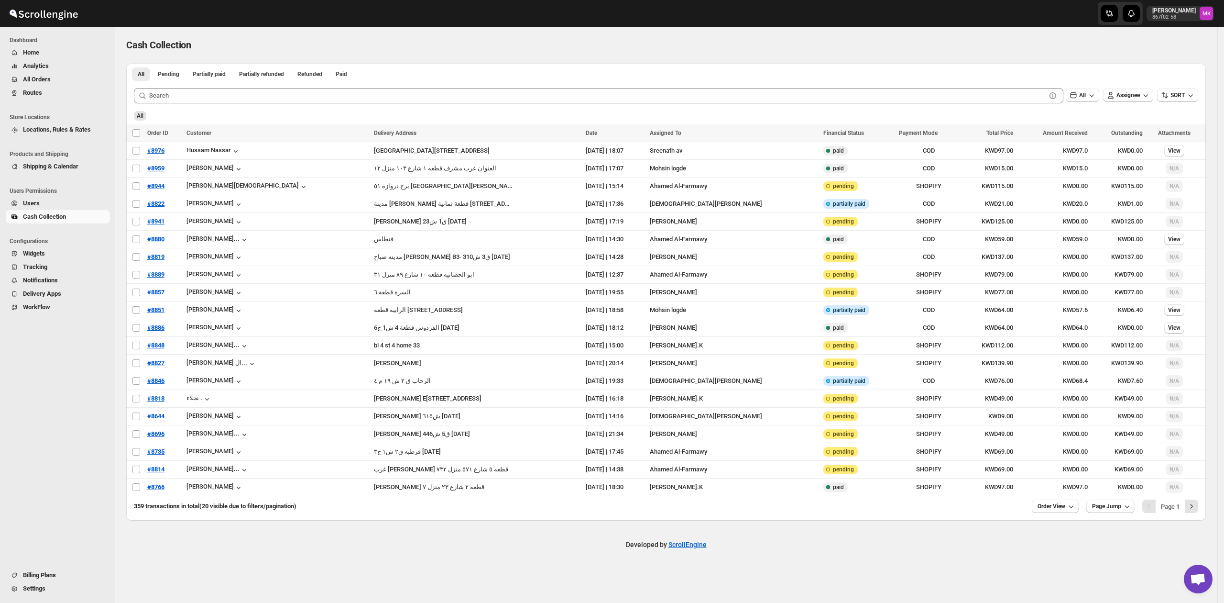
click at [33, 92] on span "Routes" at bounding box center [32, 92] width 19 height 7
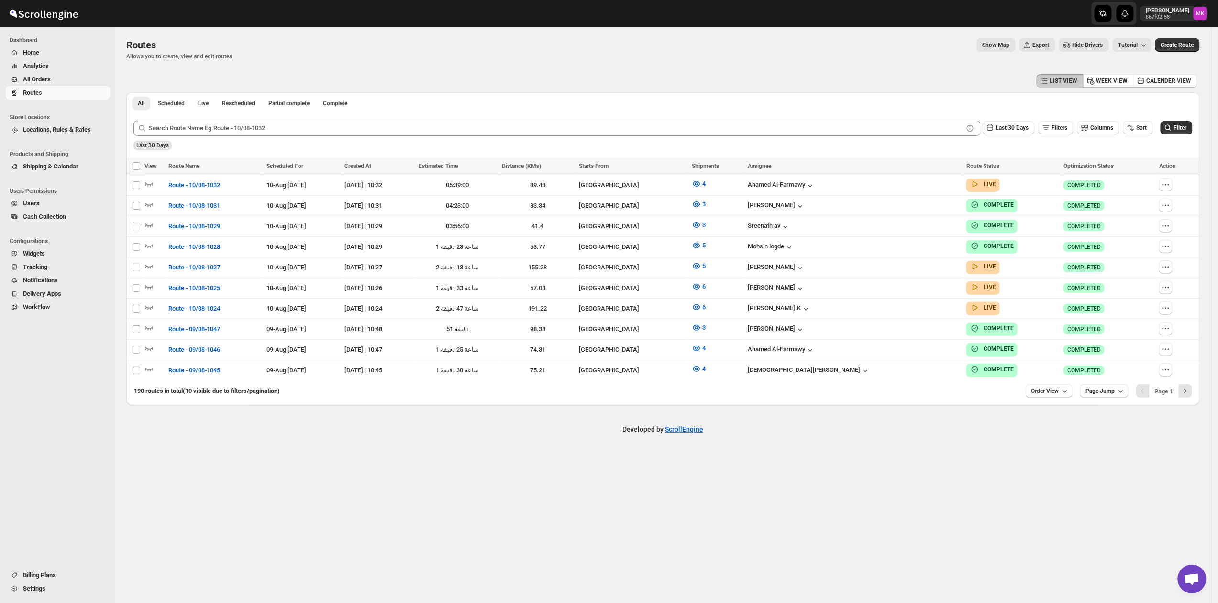
click at [37, 77] on span "All Orders" at bounding box center [37, 79] width 28 height 7
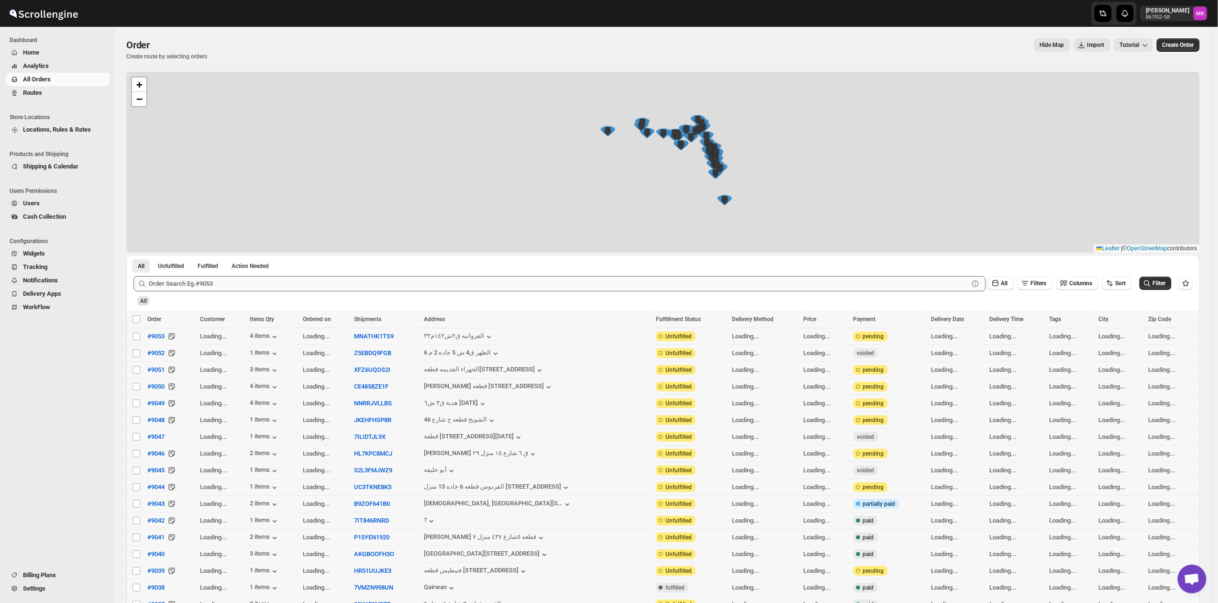
click at [180, 100] on div "+ − Leaflet | © OpenStreetMap contributors" at bounding box center [662, 162] width 1073 height 181
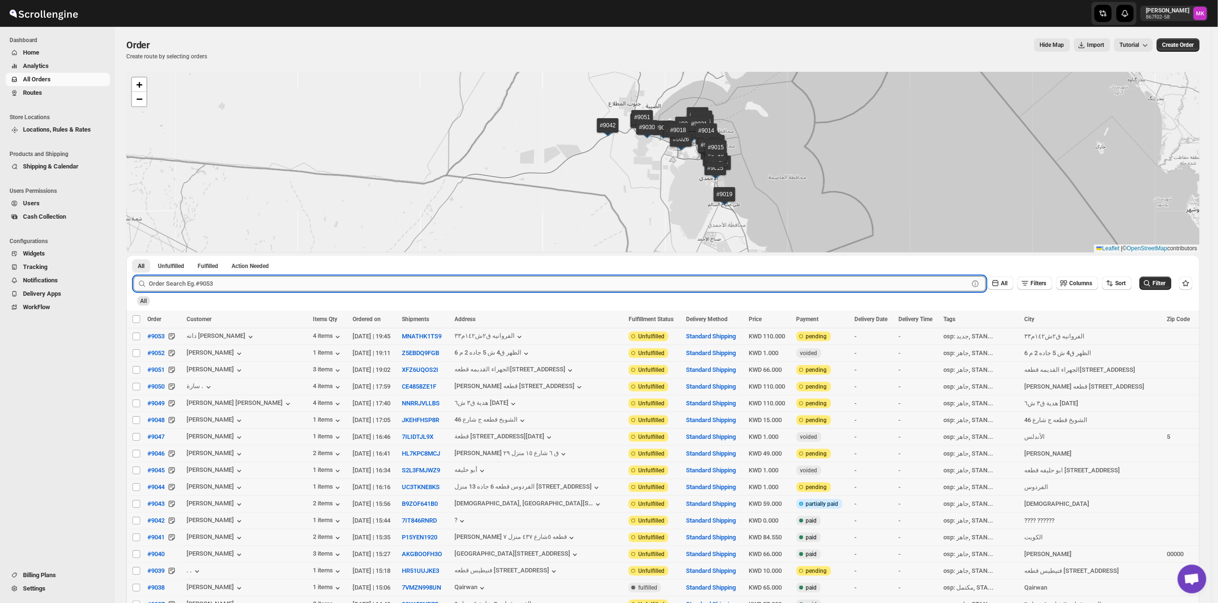
click at [167, 287] on input "text" at bounding box center [559, 283] width 820 height 15
paste input "8918"
type input "8918"
click at [39, 97] on span "Routes" at bounding box center [65, 93] width 85 height 10
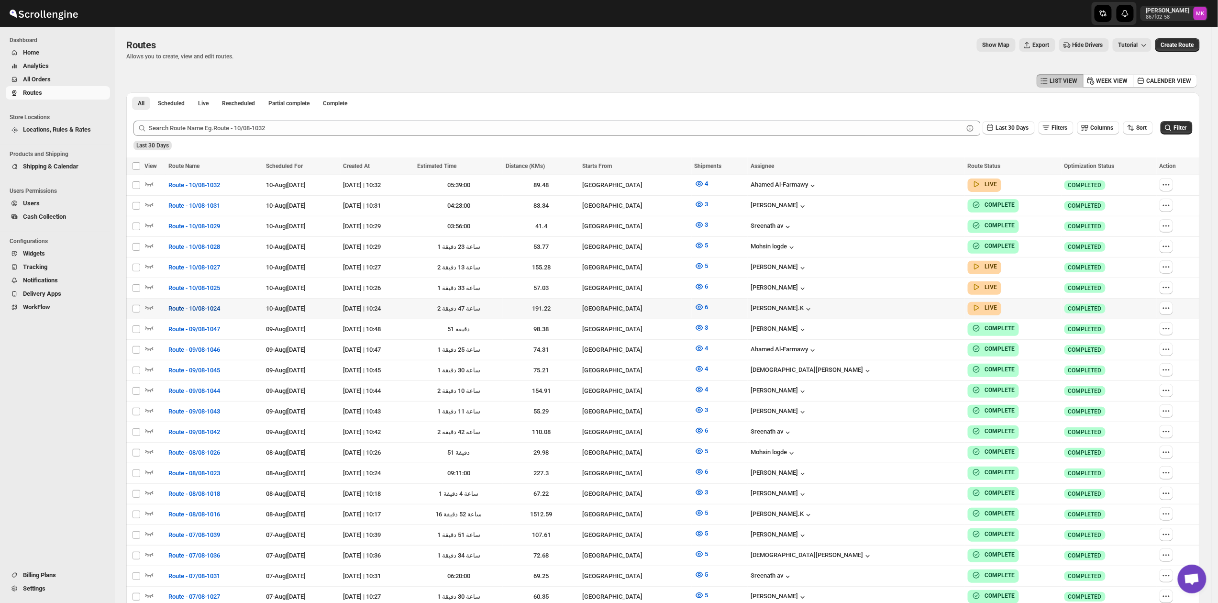
click at [201, 304] on span "Route - 10/08-1024" at bounding box center [194, 309] width 52 height 10
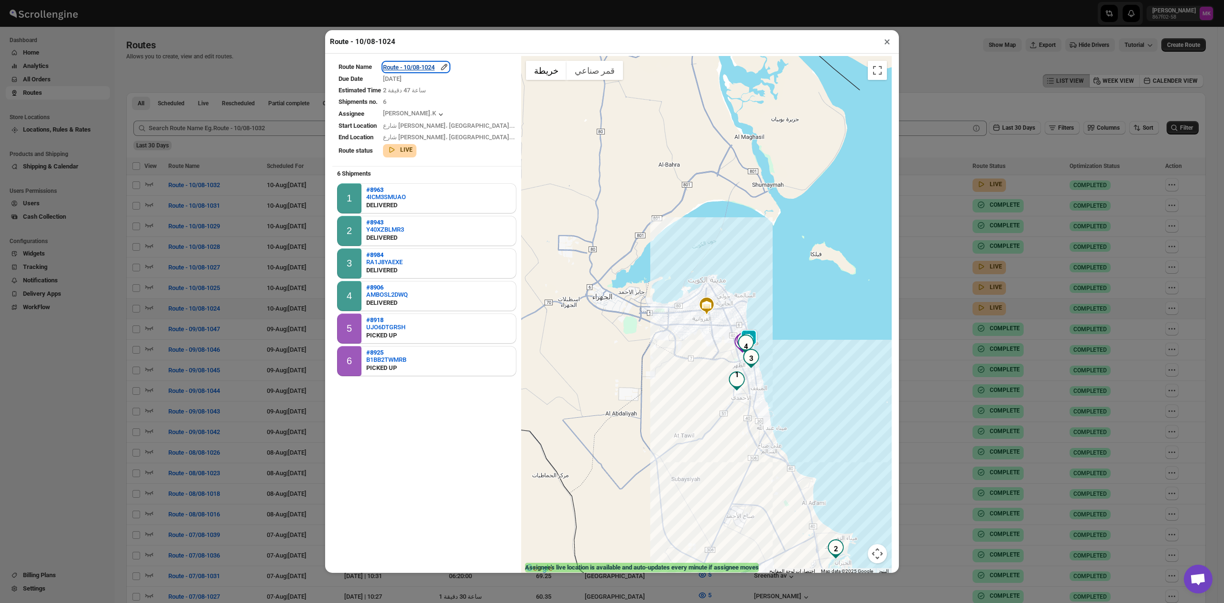
click at [429, 68] on div "Route - 10/08-1024" at bounding box center [416, 67] width 66 height 10
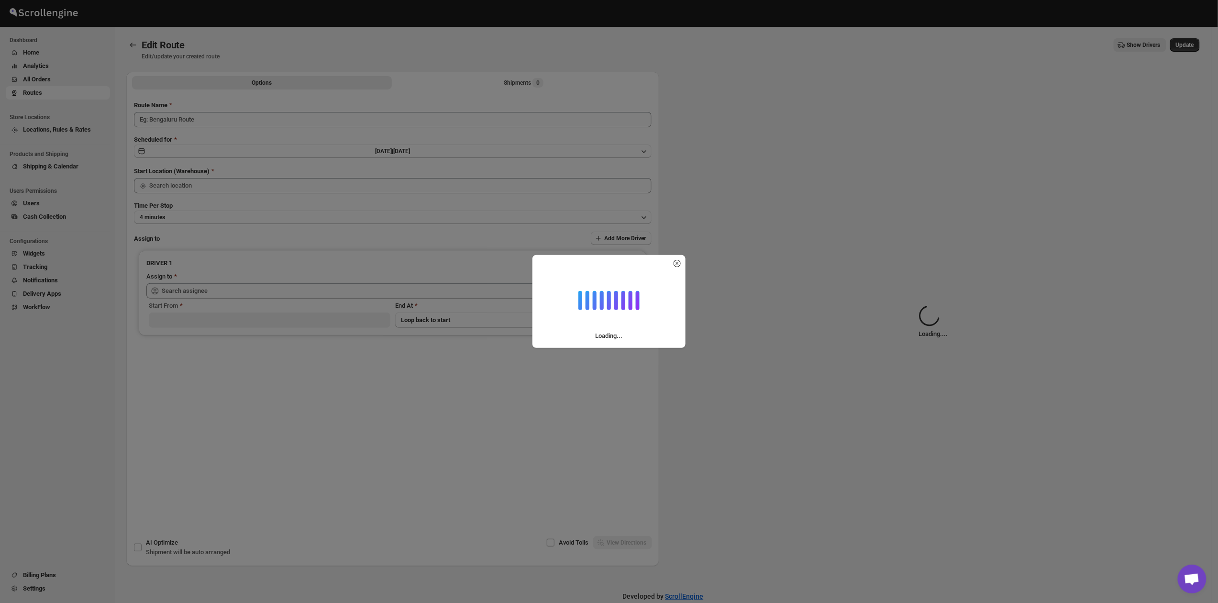
type input "Route - 10/08-1024"
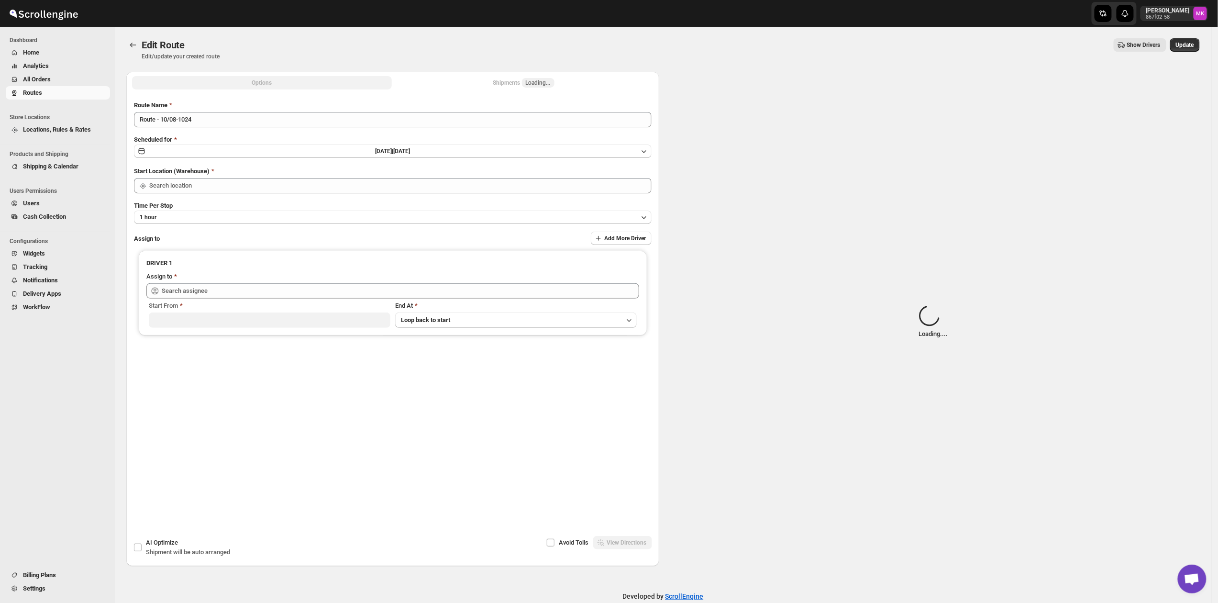
type input "[GEOGRAPHIC_DATA]"
type input "[PERSON_NAME].K ([EMAIL_ADDRESS][DOMAIN_NAME])"
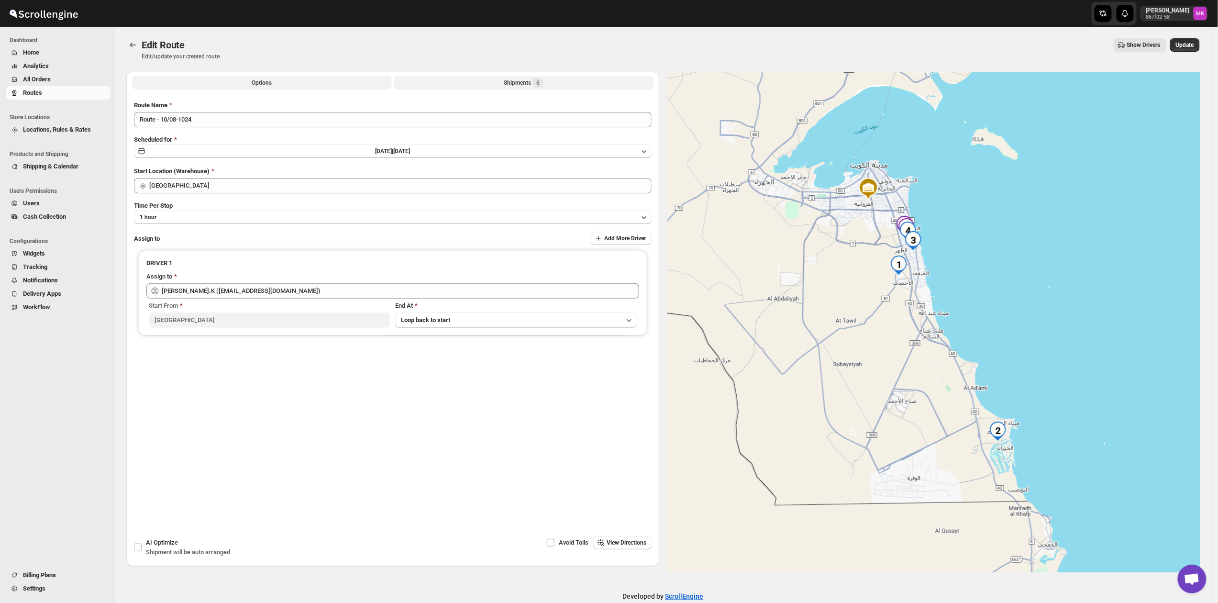
click at [508, 83] on div "Shipments 6" at bounding box center [524, 83] width 40 height 10
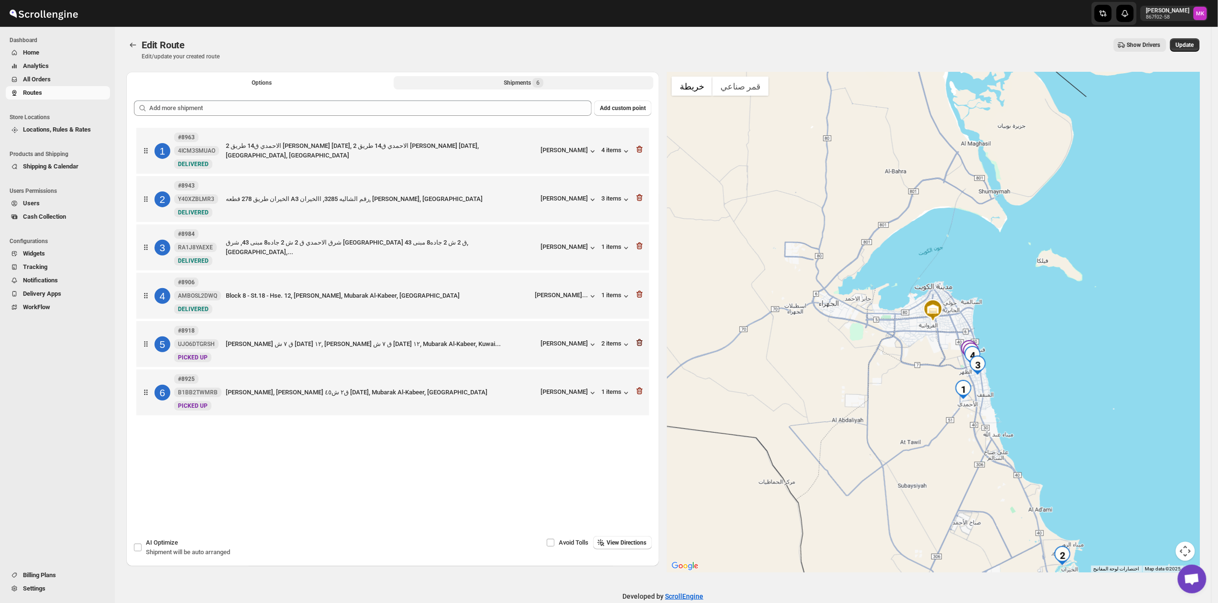
click at [643, 346] on icon "button" at bounding box center [640, 343] width 10 height 10
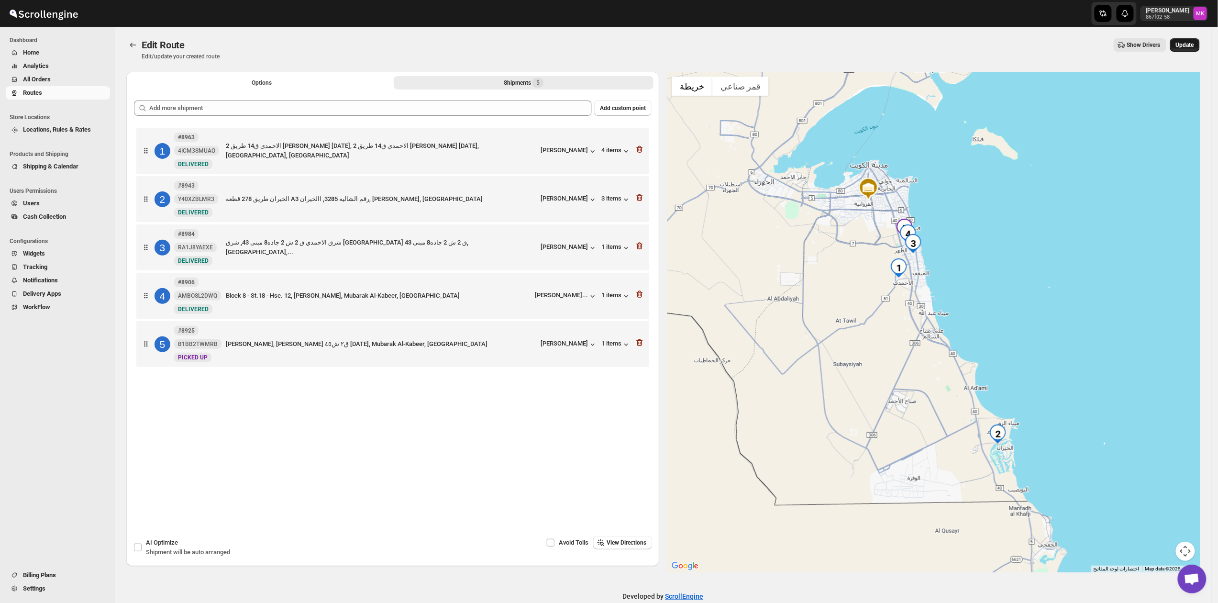
click at [1179, 50] on button "Update" at bounding box center [1185, 44] width 30 height 13
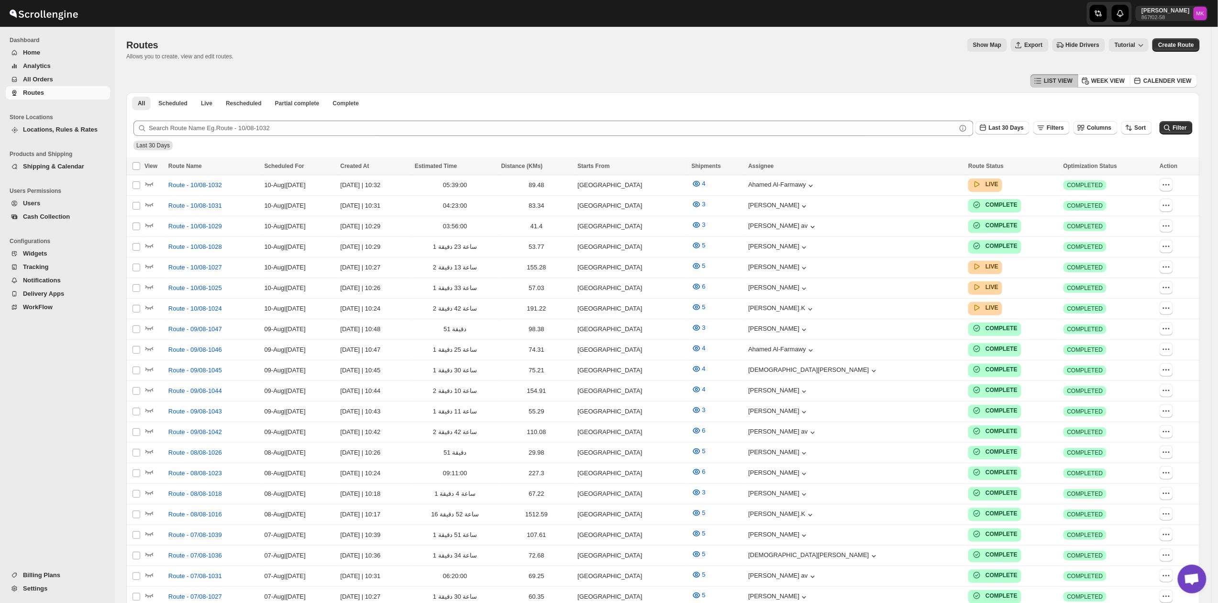
click at [38, 77] on span "All Orders" at bounding box center [38, 79] width 30 height 7
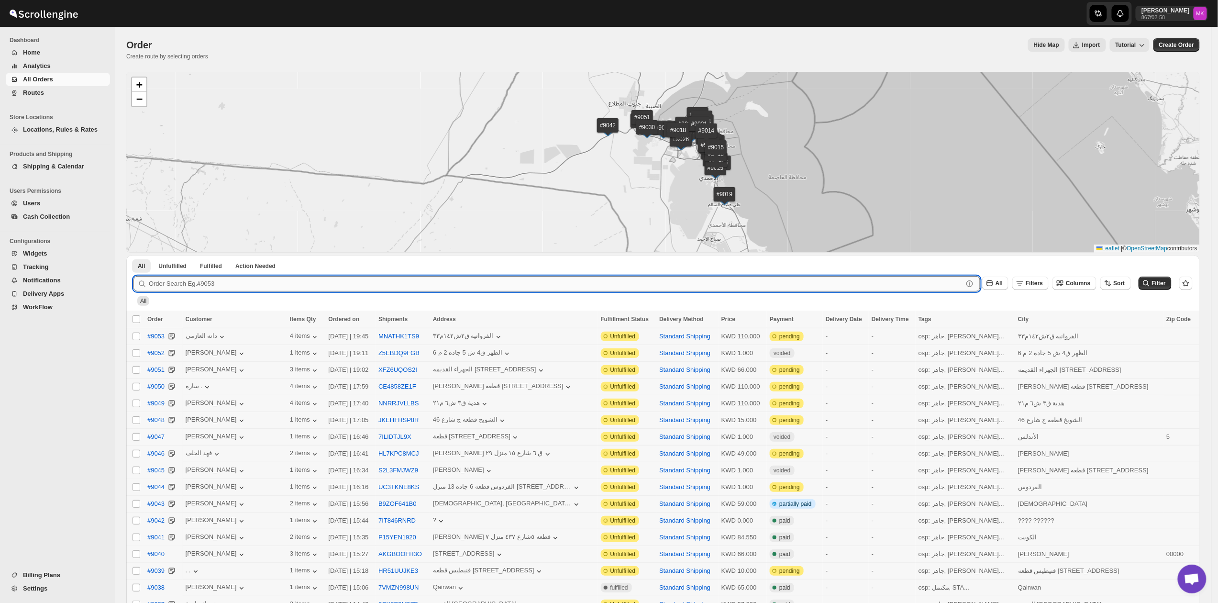
click at [196, 277] on input "text" at bounding box center [556, 283] width 814 height 15
paste input "9042"
type input "9042"
click at [133, 255] on button "Submit" at bounding box center [146, 260] width 27 height 10
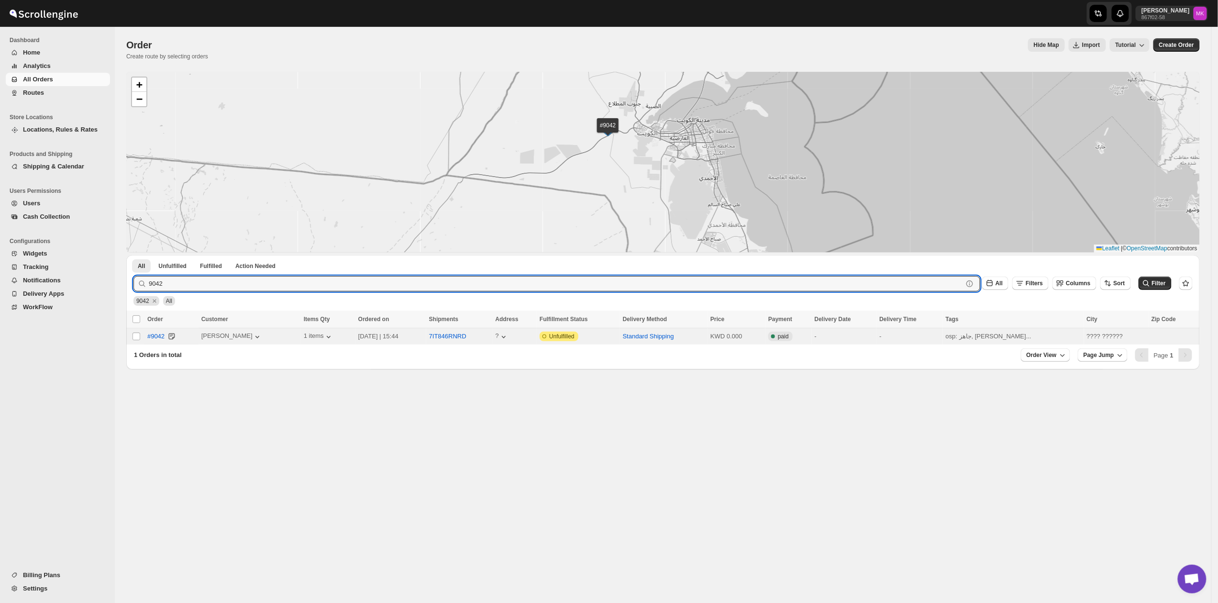
click at [136, 332] on span at bounding box center [136, 336] width 9 height 9
click at [136, 332] on input "Select order" at bounding box center [136, 336] width 8 height 8
checkbox input "false"
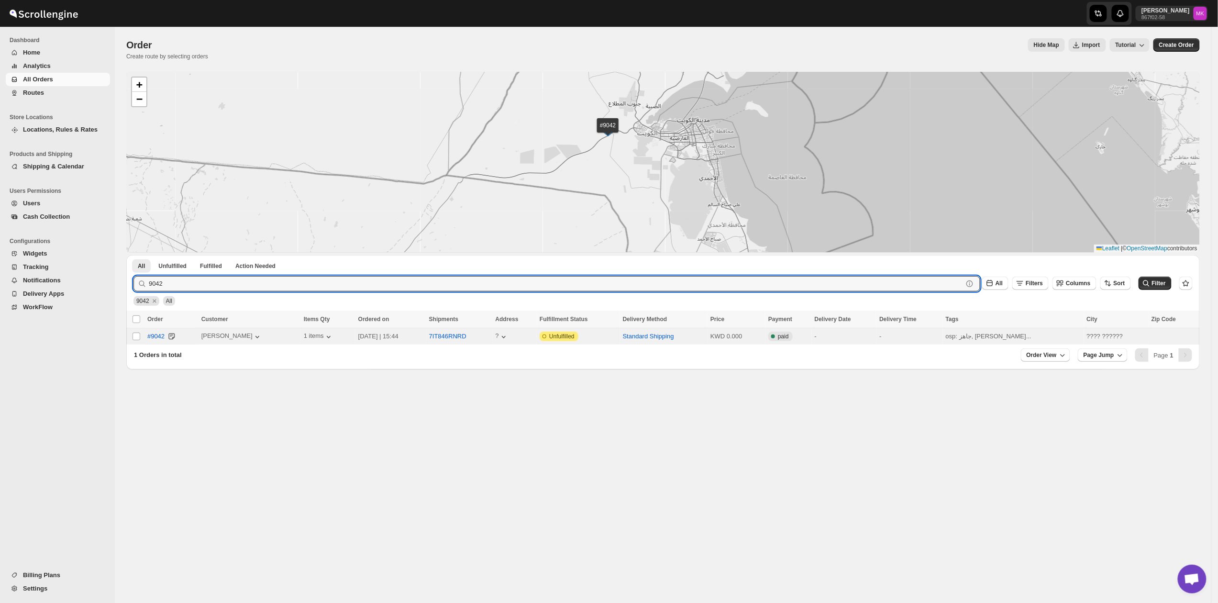
checkbox input "false"
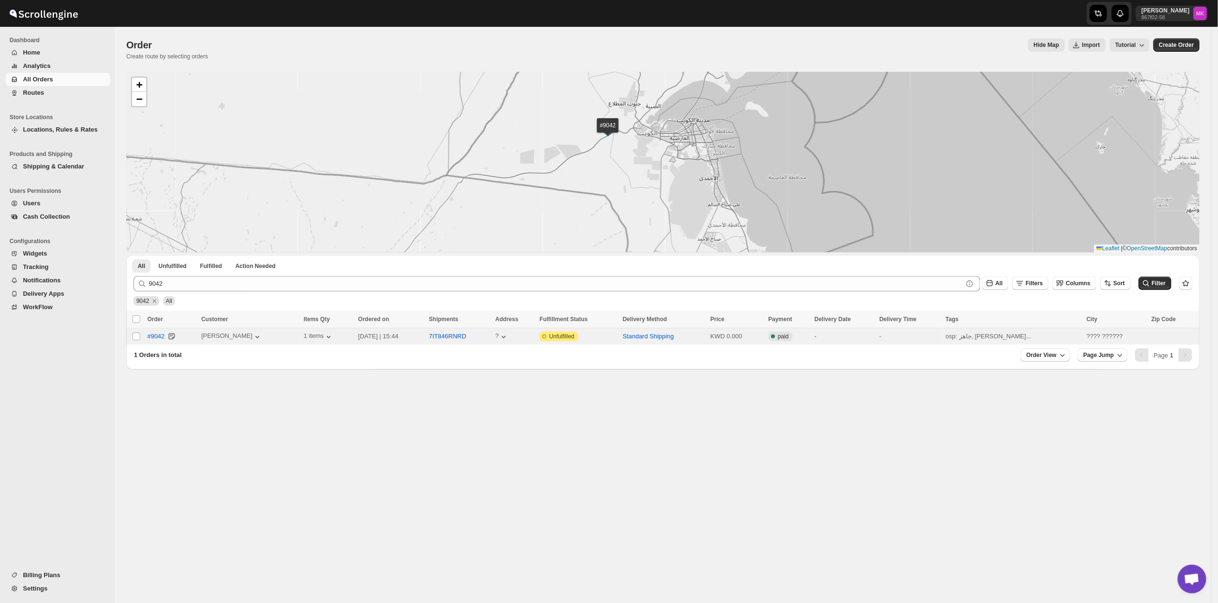
drag, startPoint x: 136, startPoint y: 337, endPoint x: 157, endPoint y: 351, distance: 25.6
click at [136, 337] on input "Select order" at bounding box center [136, 336] width 8 height 8
checkbox input "true"
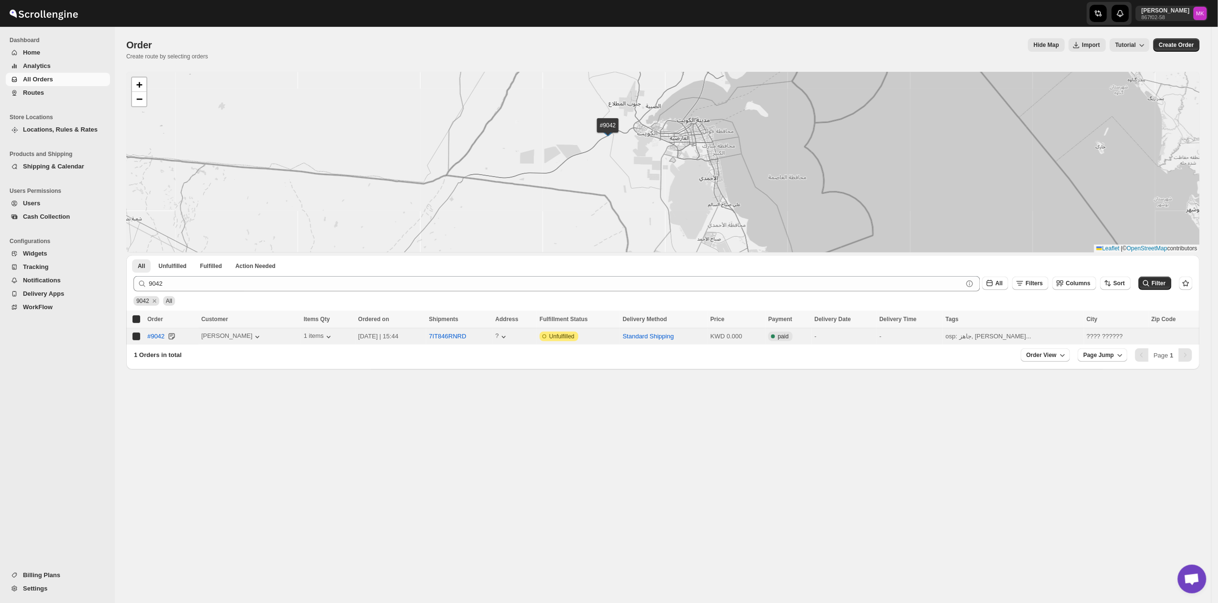
checkbox input "true"
click at [255, 319] on span "Add To Existing Route" at bounding box center [261, 319] width 61 height 8
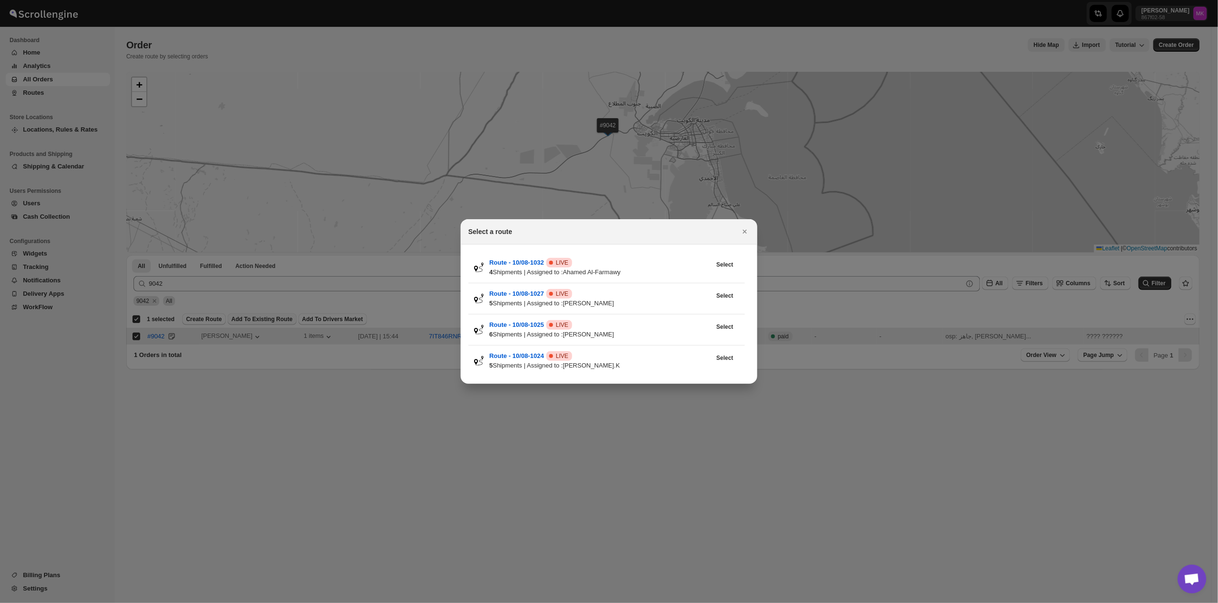
click at [225, 387] on div at bounding box center [609, 301] width 1218 height 603
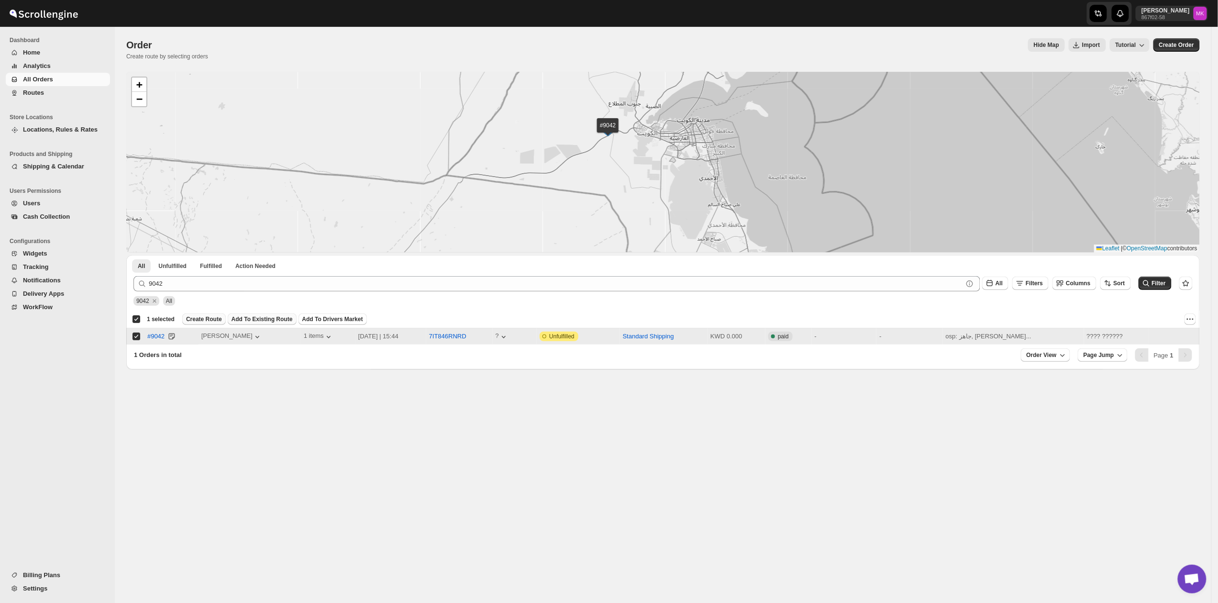
click at [196, 324] on button "Create Route" at bounding box center [204, 318] width 44 height 11
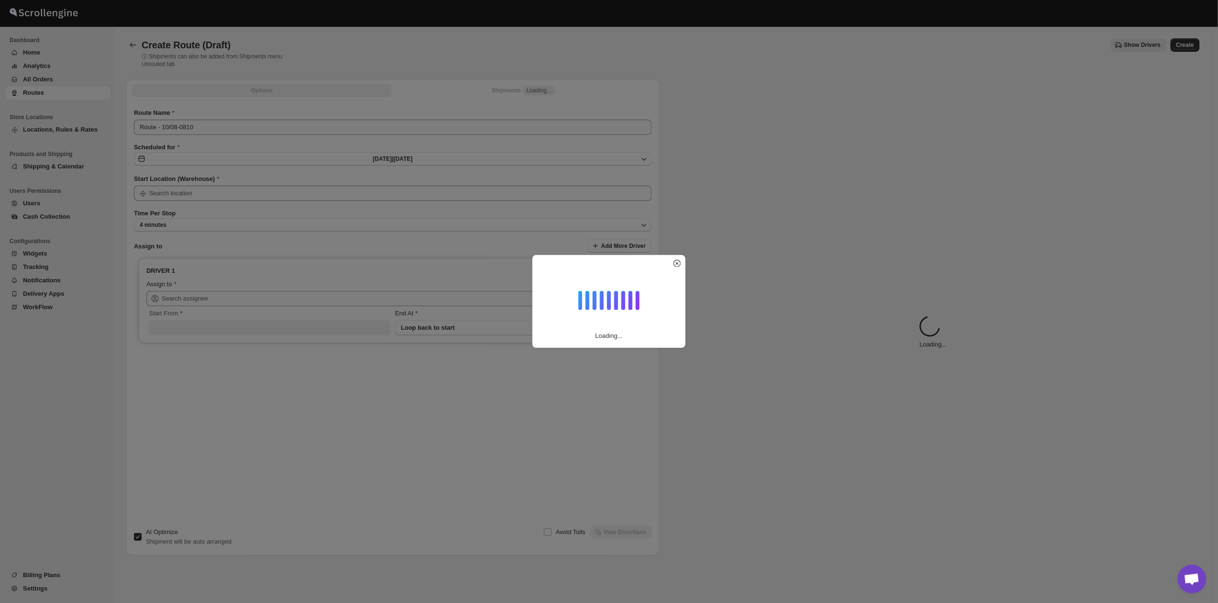
type input "[GEOGRAPHIC_DATA]"
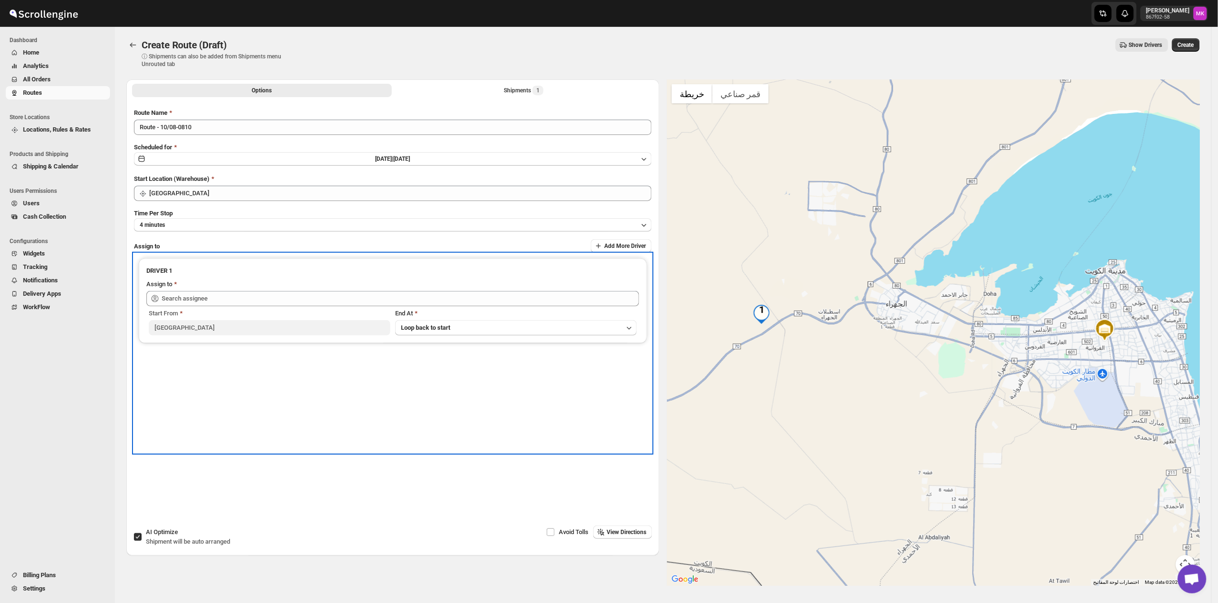
click at [269, 311] on div "Start From" at bounding box center [270, 313] width 242 height 10
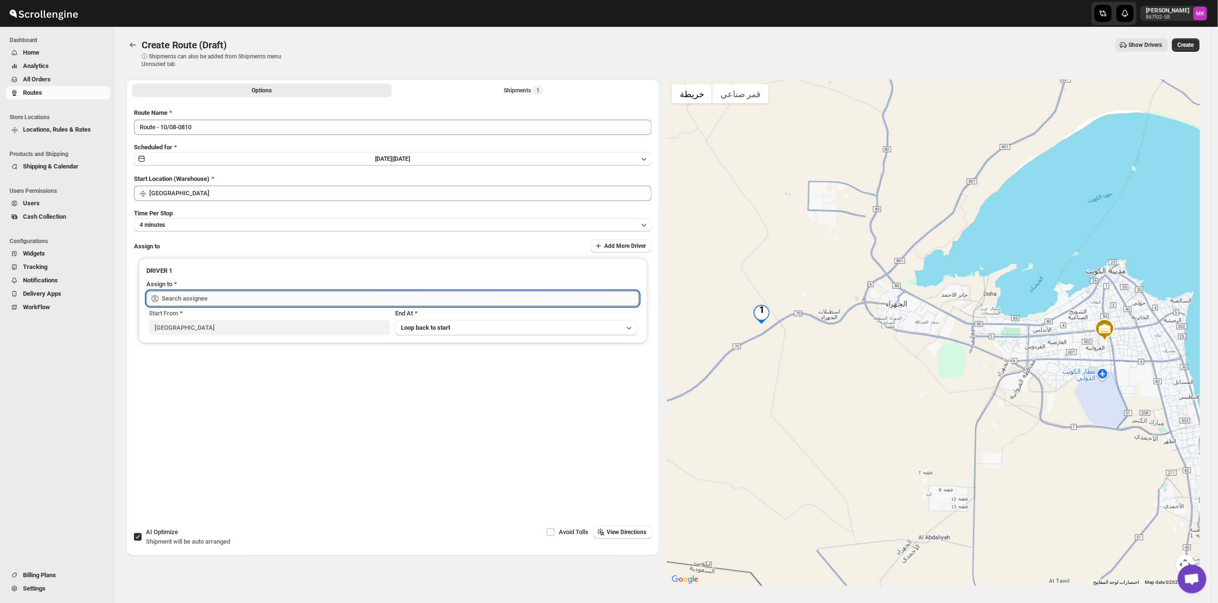
click at [249, 302] on input "text" at bounding box center [400, 298] width 477 height 15
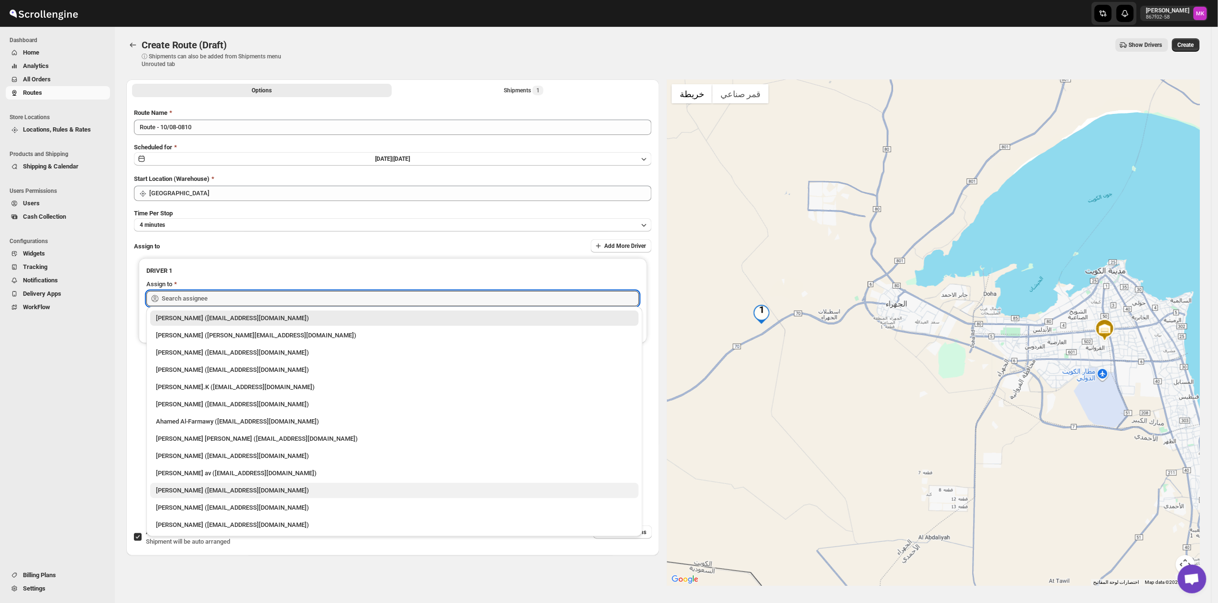
click at [187, 494] on div "Mohammad chand (mohdqabid@gmail.com)" at bounding box center [394, 490] width 477 height 10
type input "Mohammad chand (mohdqabid@gmail.com)"
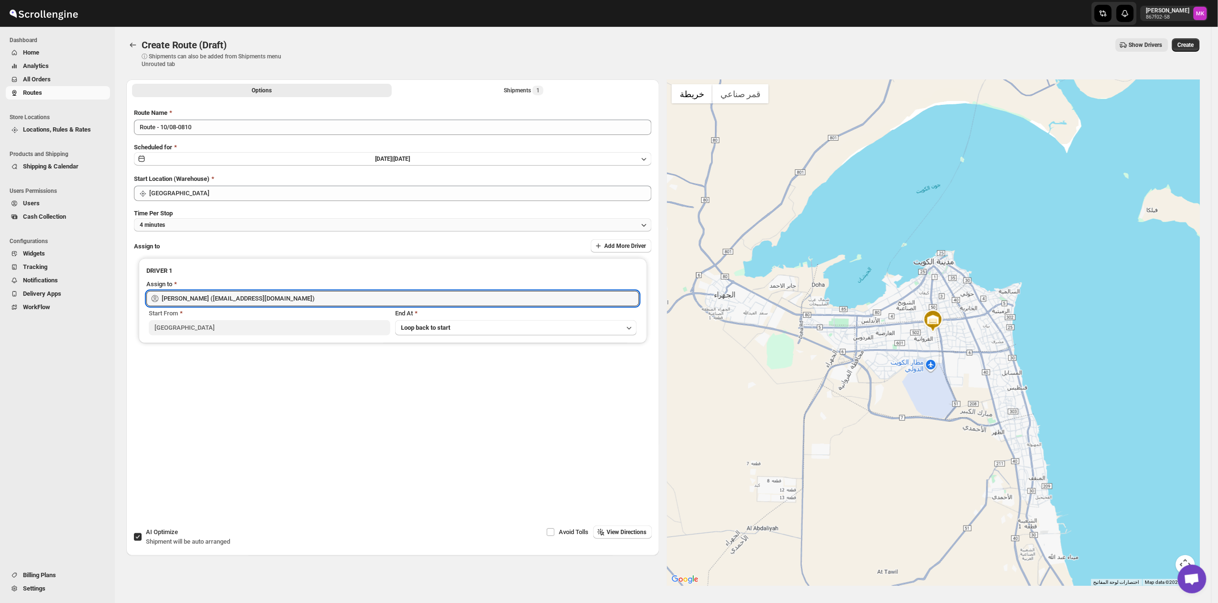
click at [189, 226] on button "4 minutes" at bounding box center [392, 224] width 517 height 13
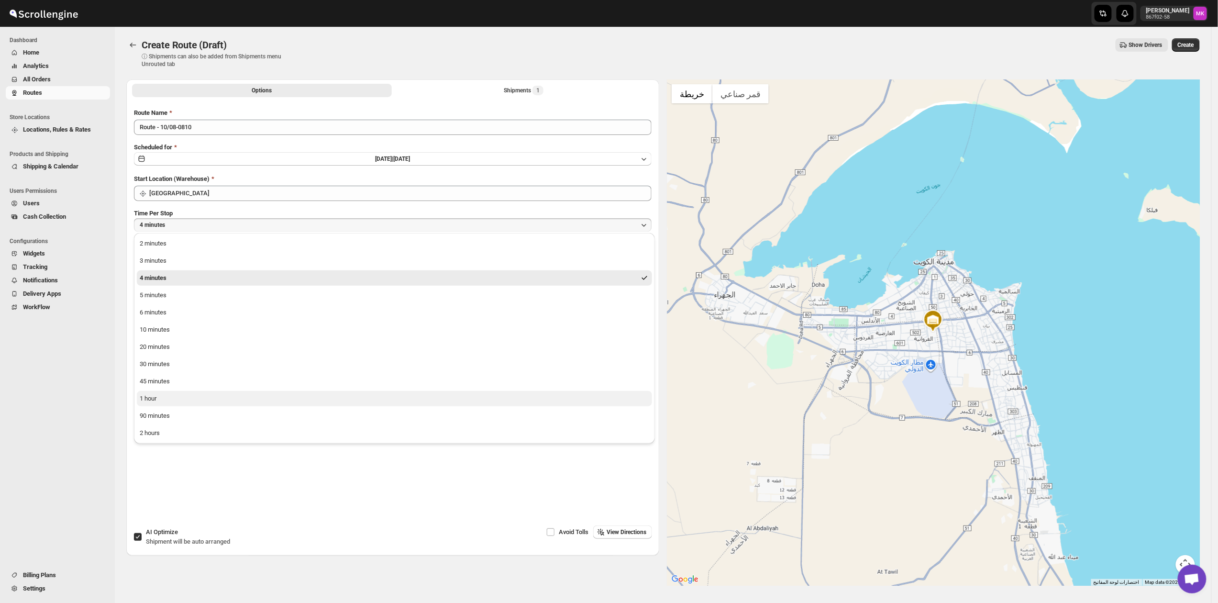
click at [154, 396] on div "1 hour" at bounding box center [148, 399] width 17 height 10
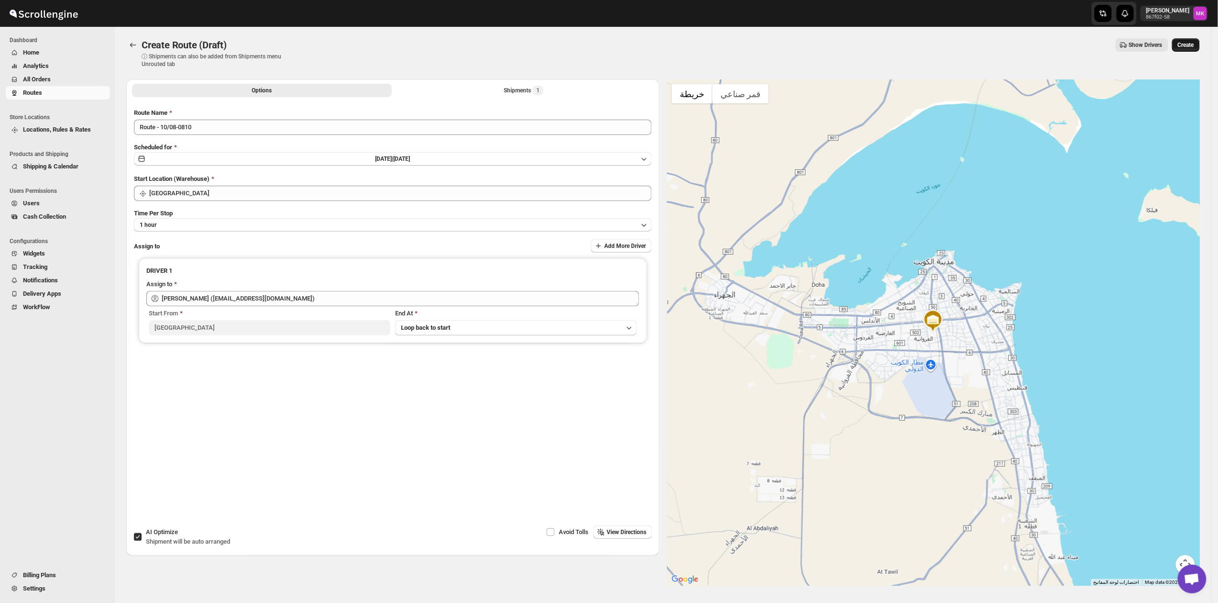
click at [1186, 42] on span "Create" at bounding box center [1185, 45] width 16 height 8
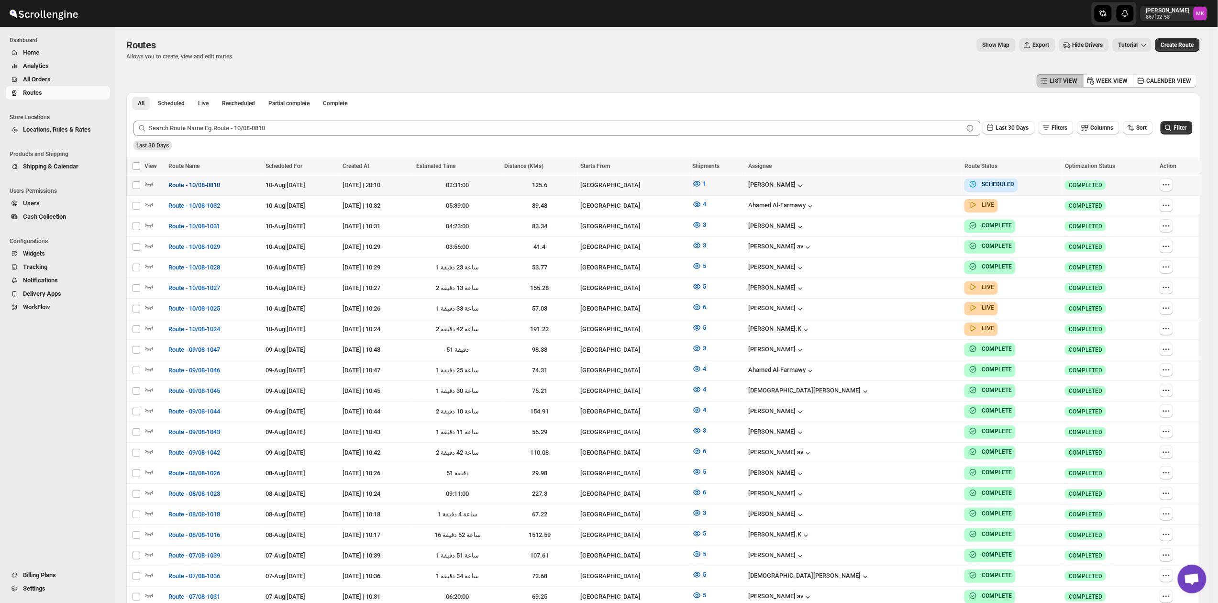
click at [187, 186] on span "Route - 10/08-0810" at bounding box center [194, 185] width 52 height 10
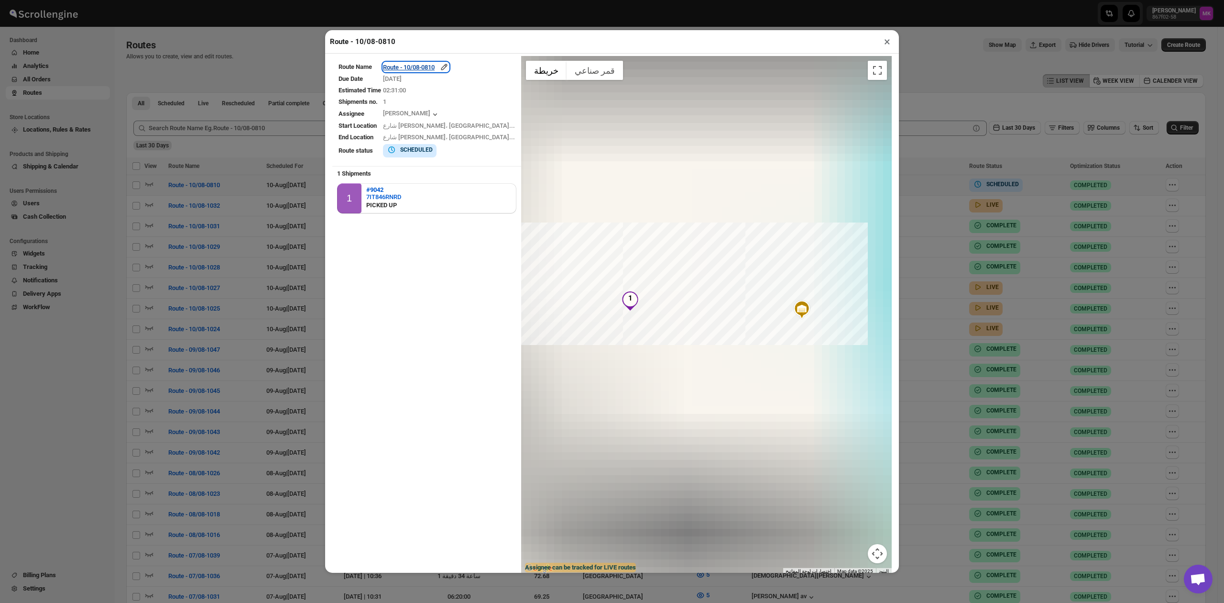
click at [433, 71] on div "Route - 10/08-0810" at bounding box center [416, 67] width 66 height 10
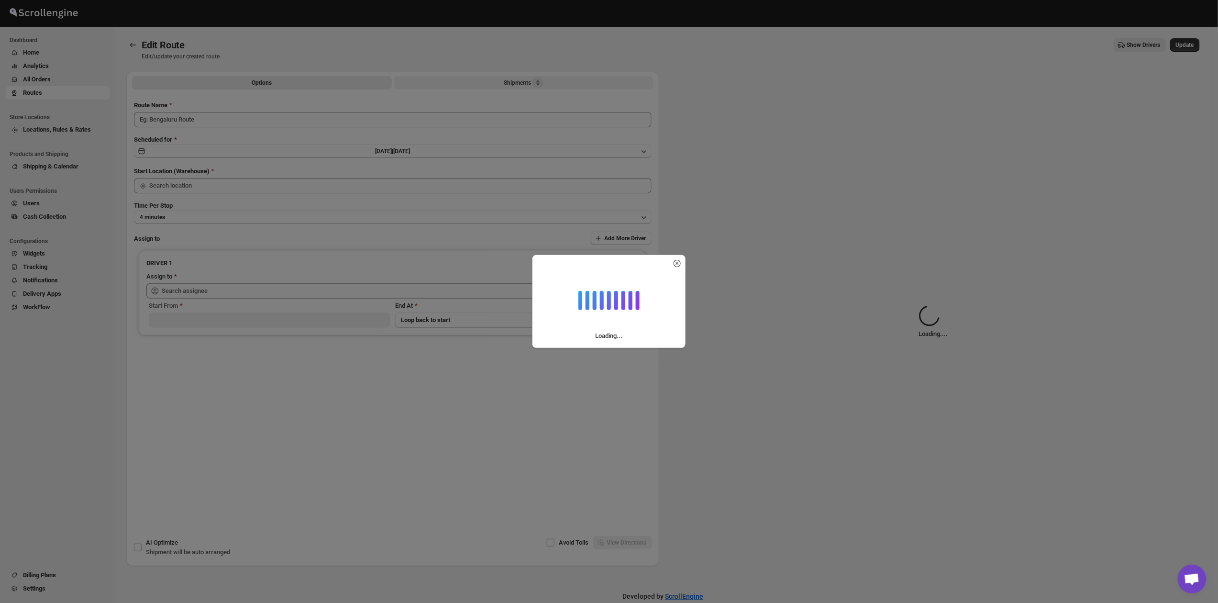
type input "Route - 10/08-0810"
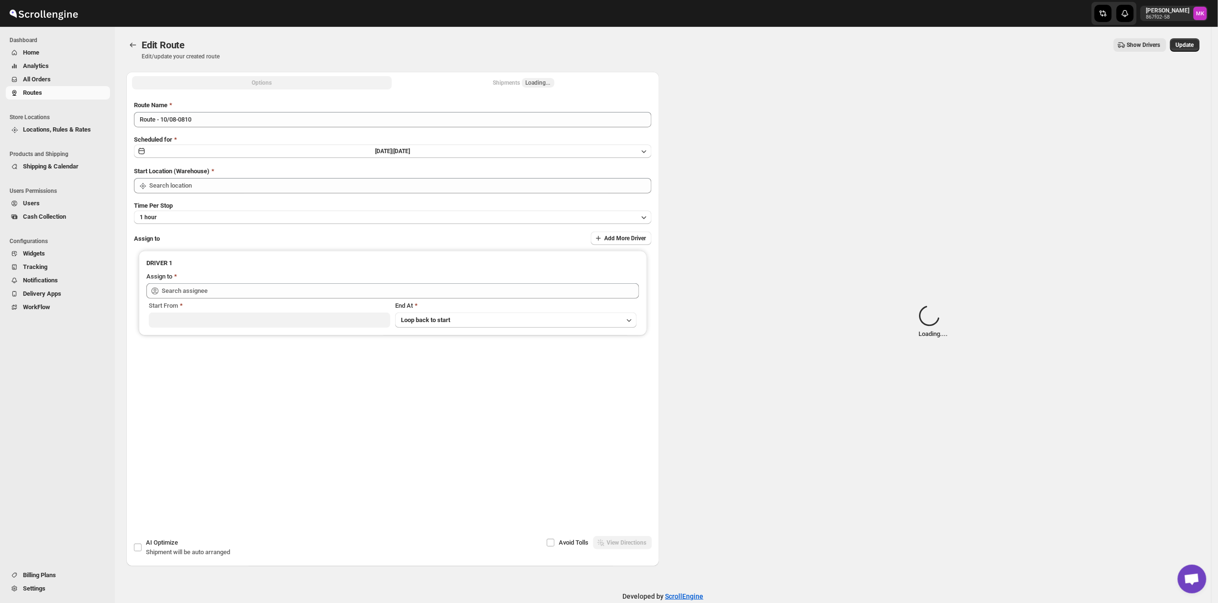
click at [504, 83] on div "Shipments Loading..." at bounding box center [523, 83] width 61 height 10
type input "[GEOGRAPHIC_DATA]"
type input "Mohammad chand (mohdqabid@gmail.com)"
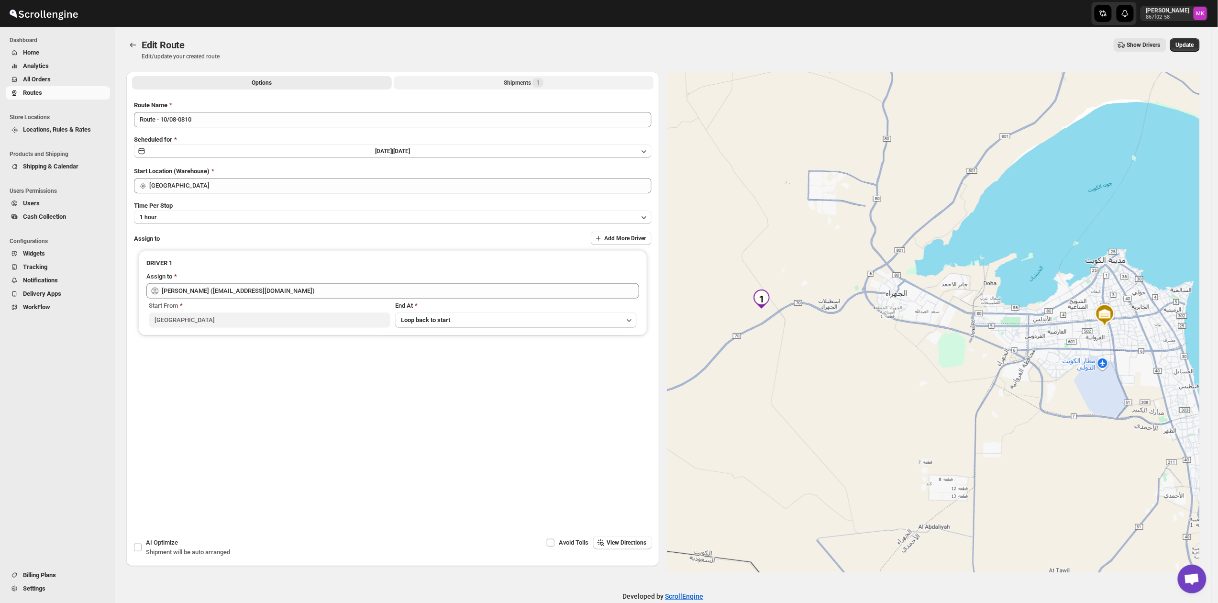
click at [505, 83] on button "Shipments 1" at bounding box center [524, 82] width 260 height 13
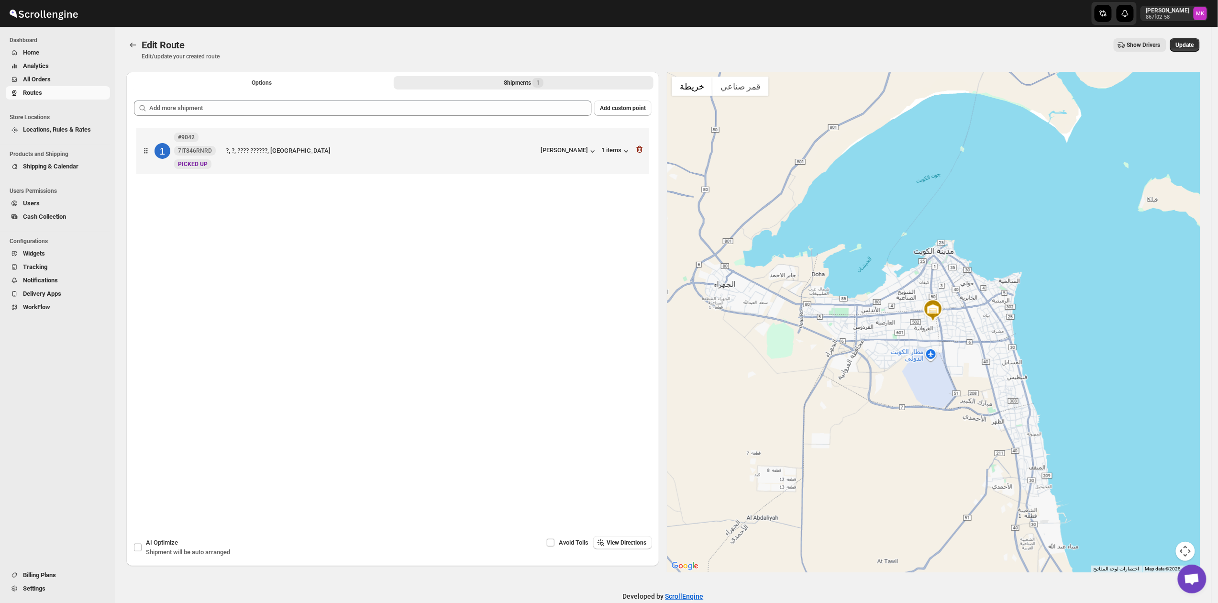
click at [643, 155] on div at bounding box center [640, 150] width 10 height 12
click at [641, 150] on icon "button" at bounding box center [640, 149] width 1 height 3
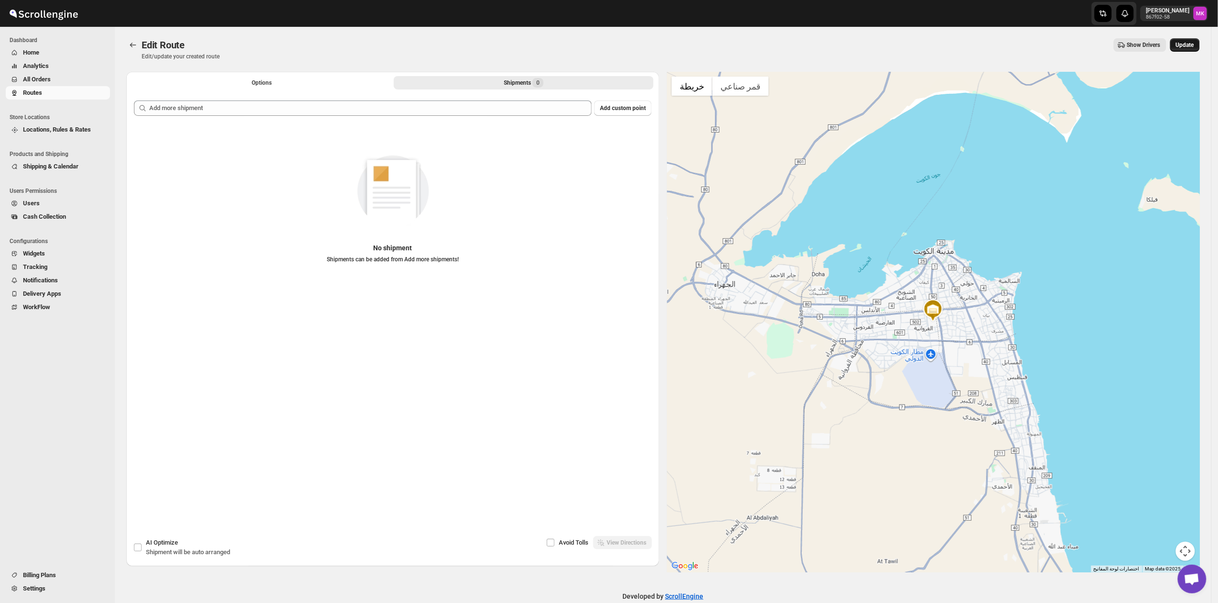
click at [1182, 46] on span "Update" at bounding box center [1185, 45] width 18 height 8
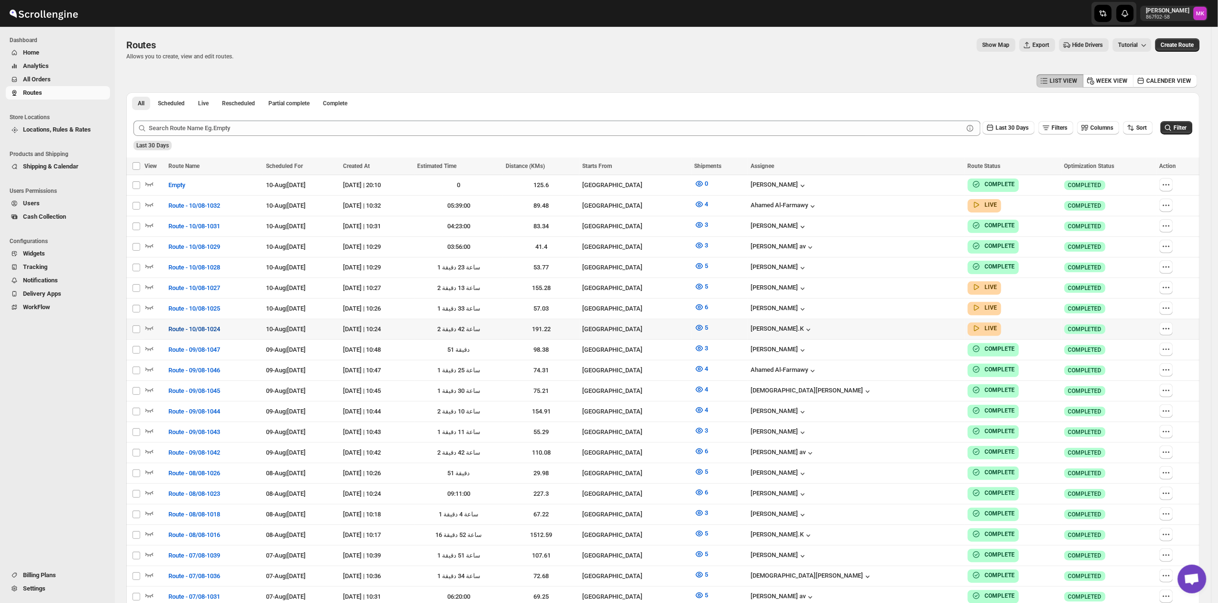
click at [196, 321] on button "Route - 10/08-1024" at bounding box center [194, 328] width 63 height 15
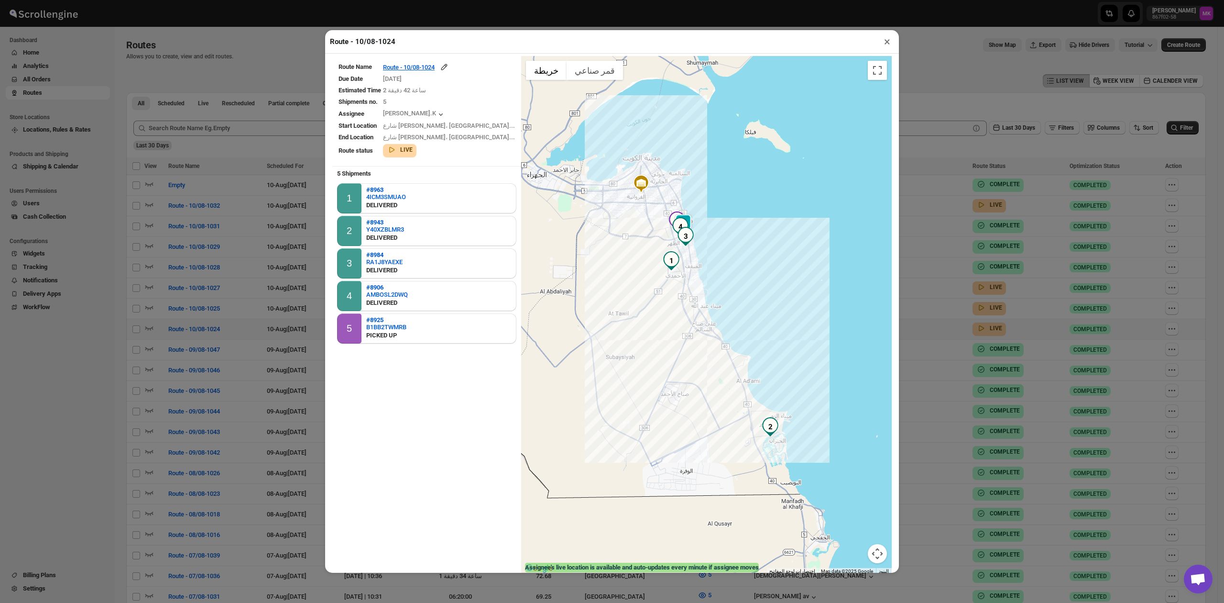
click at [891, 44] on button "×" at bounding box center [887, 41] width 14 height 13
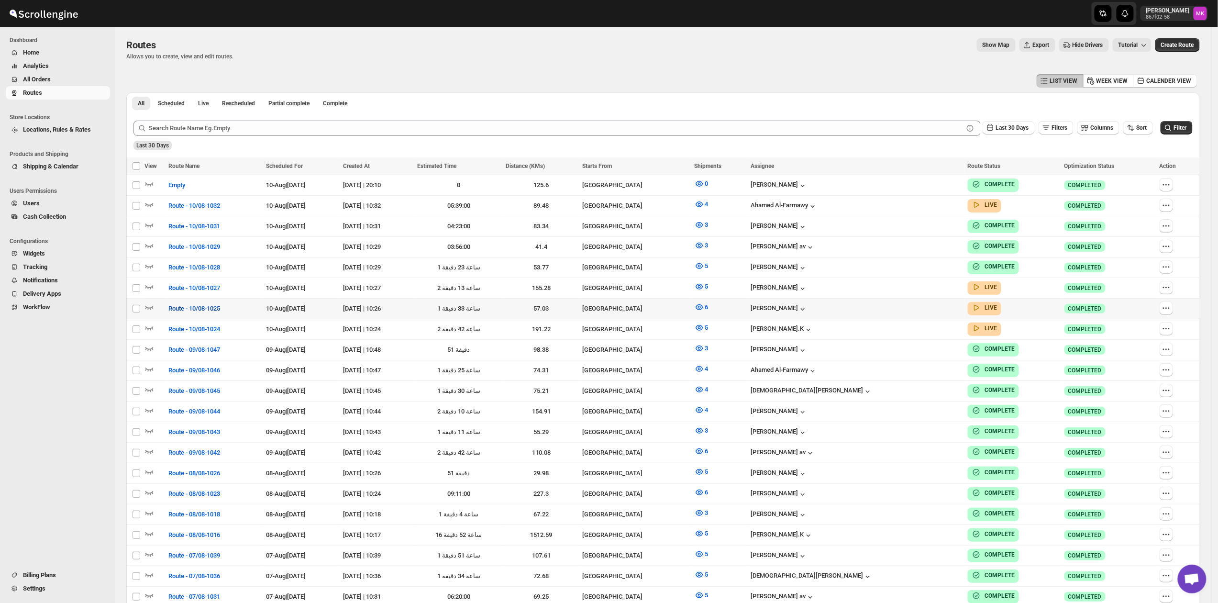
click at [176, 306] on span "Route - 10/08-1025" at bounding box center [194, 309] width 52 height 10
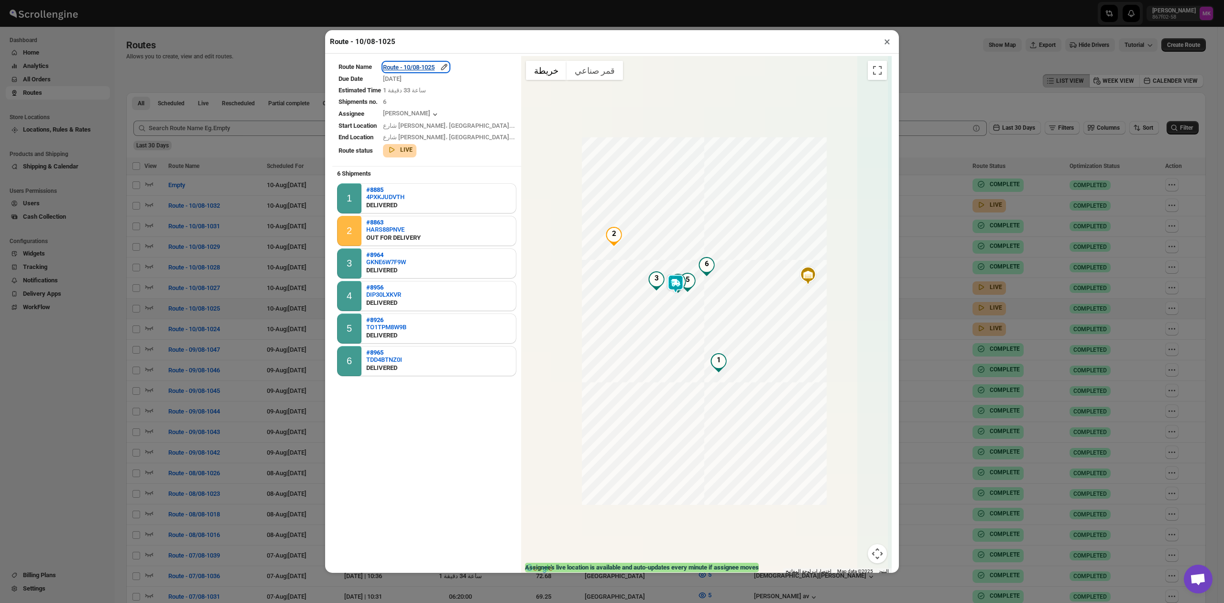
click at [406, 70] on div "Route - 10/08-1025" at bounding box center [416, 67] width 66 height 10
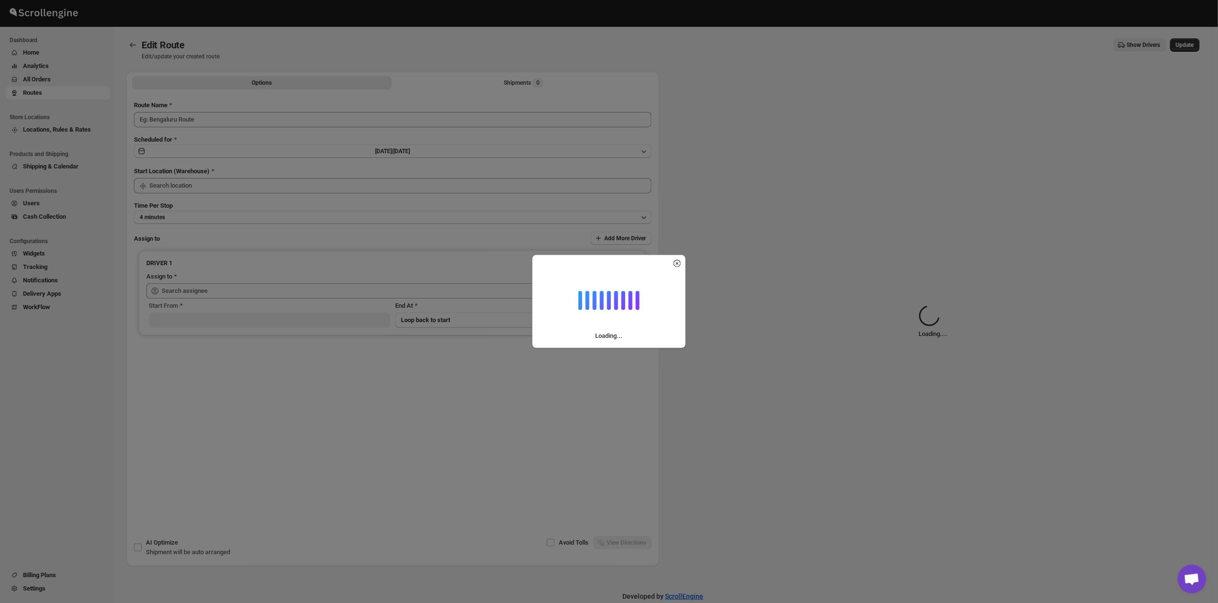
type input "Route - 10/08-1025"
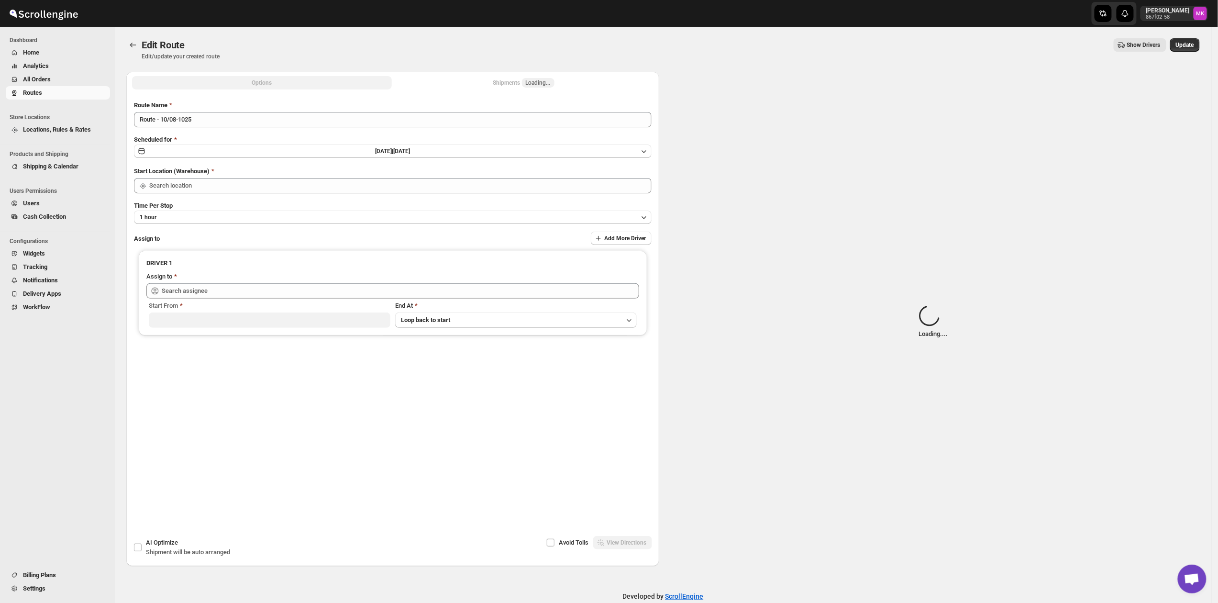
click at [507, 84] on div "Shipments Loading..." at bounding box center [523, 83] width 61 height 10
type input "[GEOGRAPHIC_DATA]"
type input "Mohameed Ismayil (ismayil22110@gmail.com)"
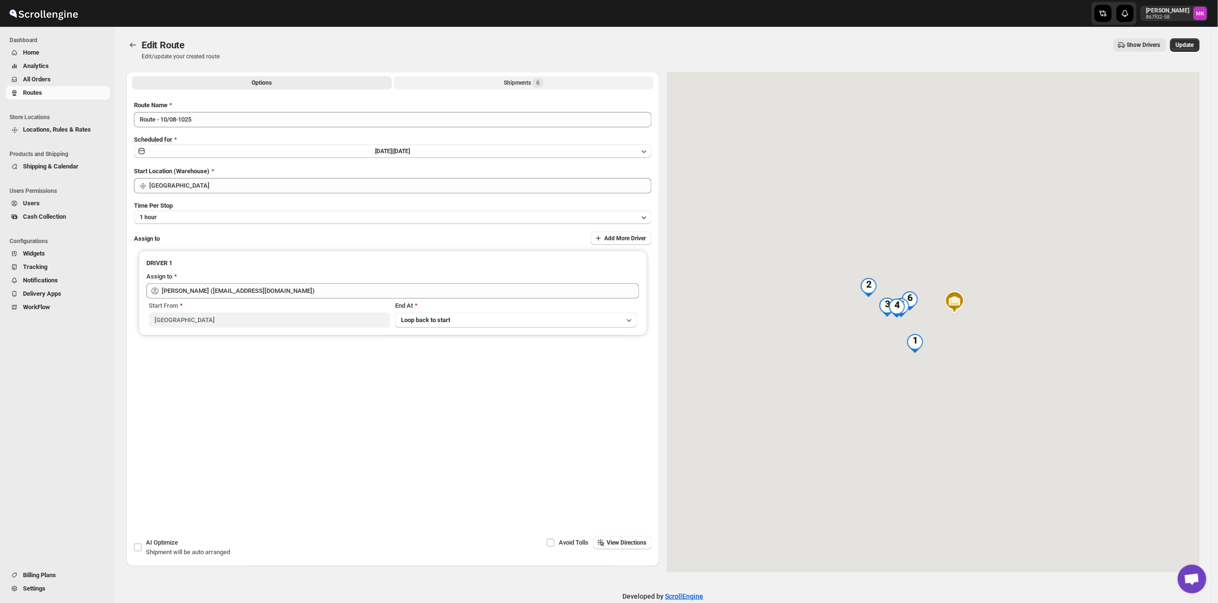
click at [527, 83] on div "Shipments 6" at bounding box center [524, 83] width 40 height 10
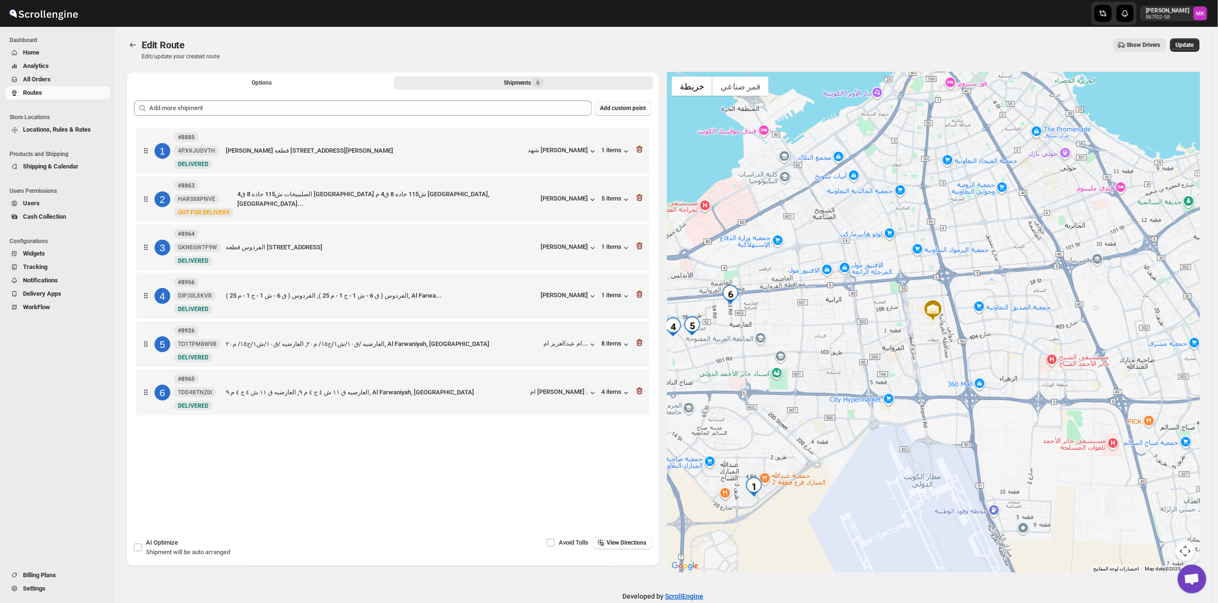
click at [609, 110] on span "Add custom point" at bounding box center [623, 108] width 46 height 8
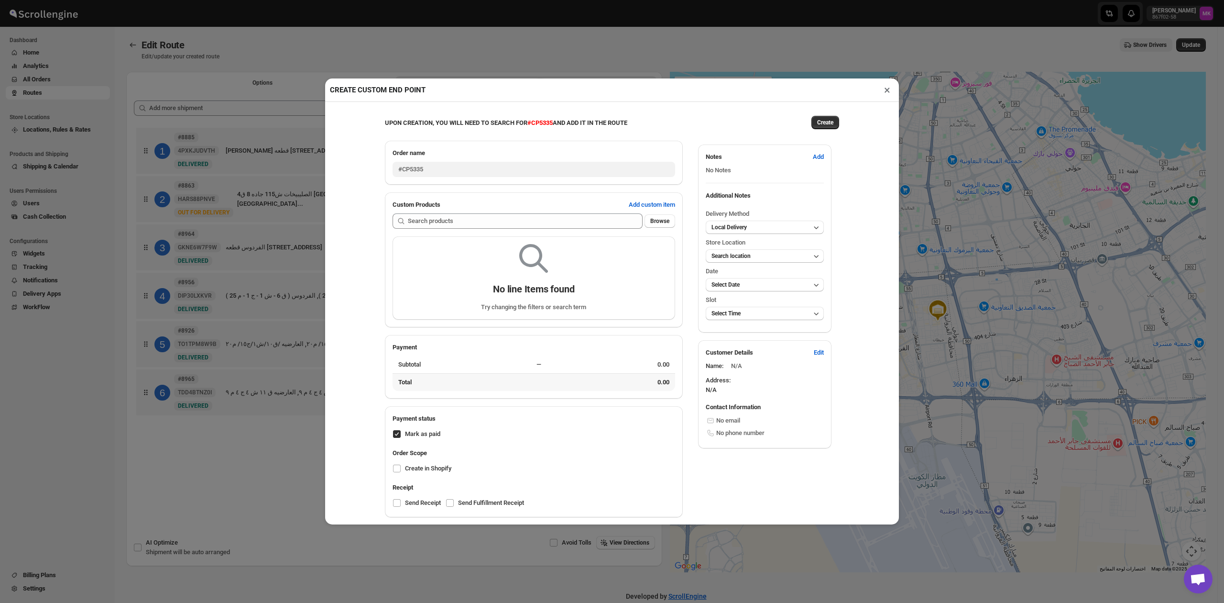
click at [884, 96] on button "×" at bounding box center [887, 89] width 14 height 13
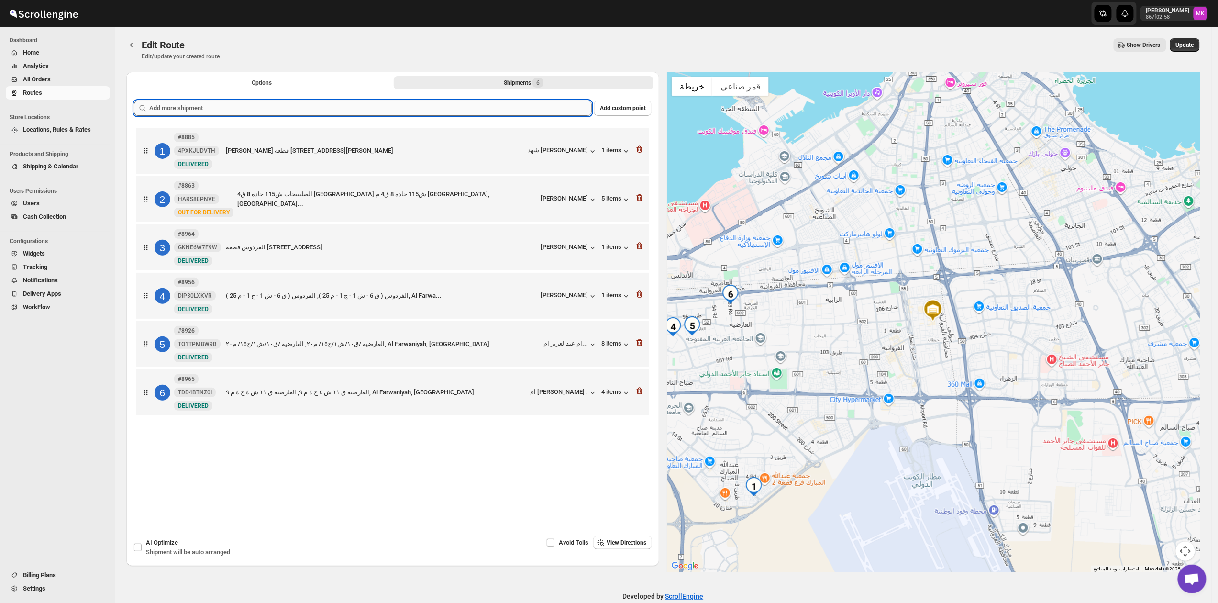
click at [265, 113] on input "text" at bounding box center [370, 107] width 442 height 15
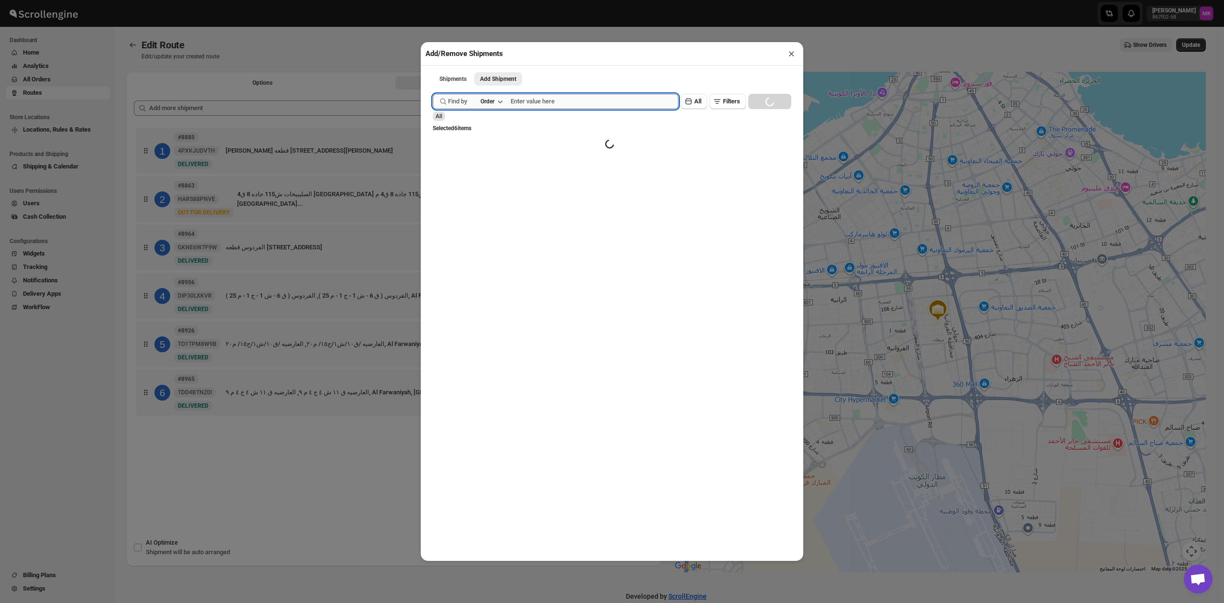
click at [534, 102] on input "text" at bounding box center [595, 101] width 168 height 15
paste input "8863"
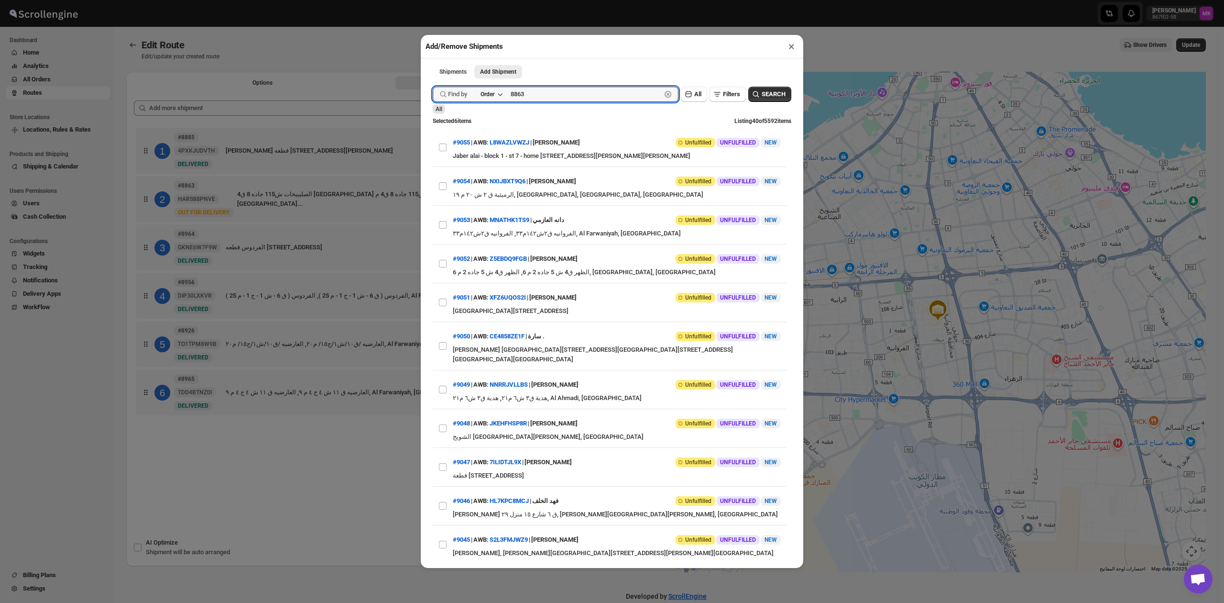
type input "8863"
click at [433, 0] on button "Submit" at bounding box center [446, 5] width 27 height 10
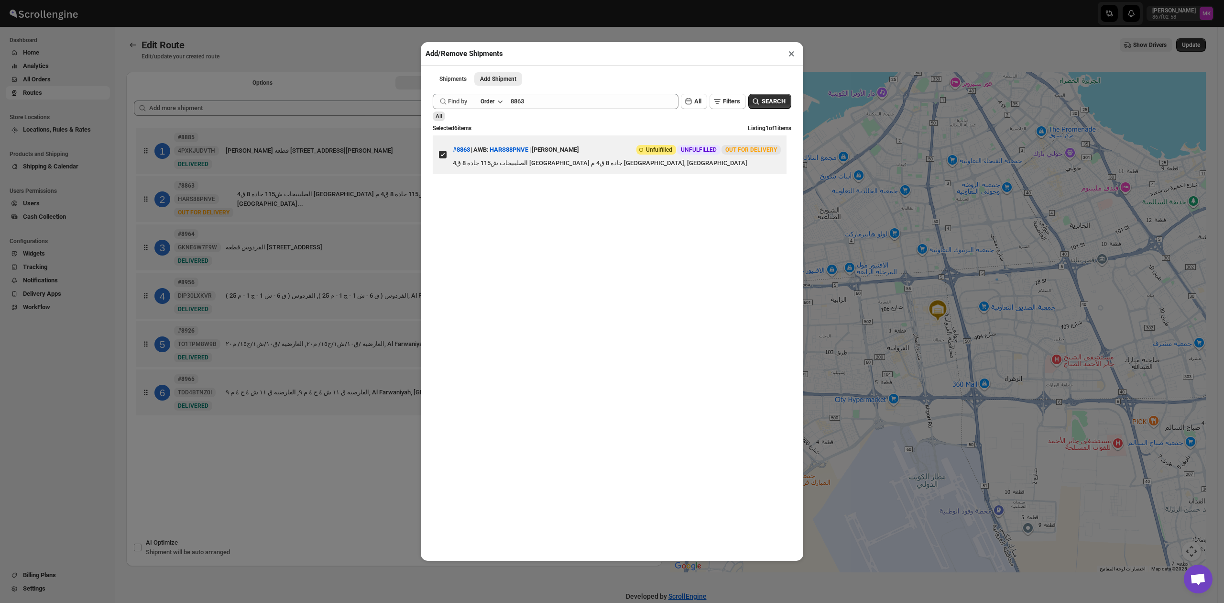
click at [266, 453] on div "Add/Remove Shipments × Shipments Add Shipment More views Shipments Add Shipment…" at bounding box center [612, 301] width 1224 height 603
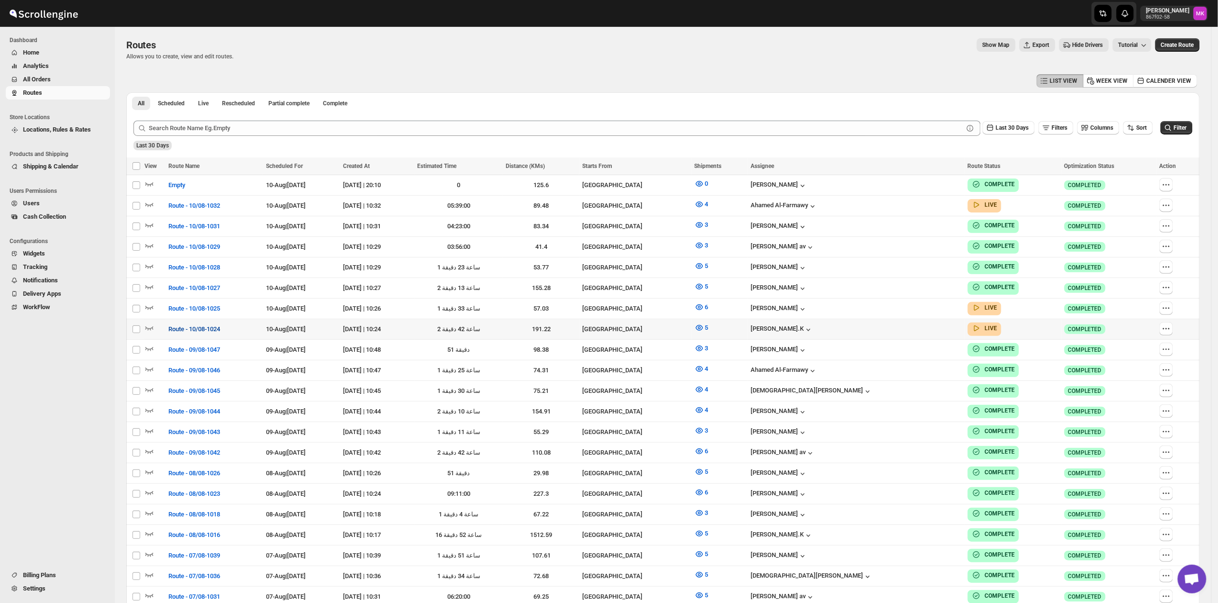
click at [201, 326] on span "Route - 10/08-1024" at bounding box center [194, 329] width 52 height 10
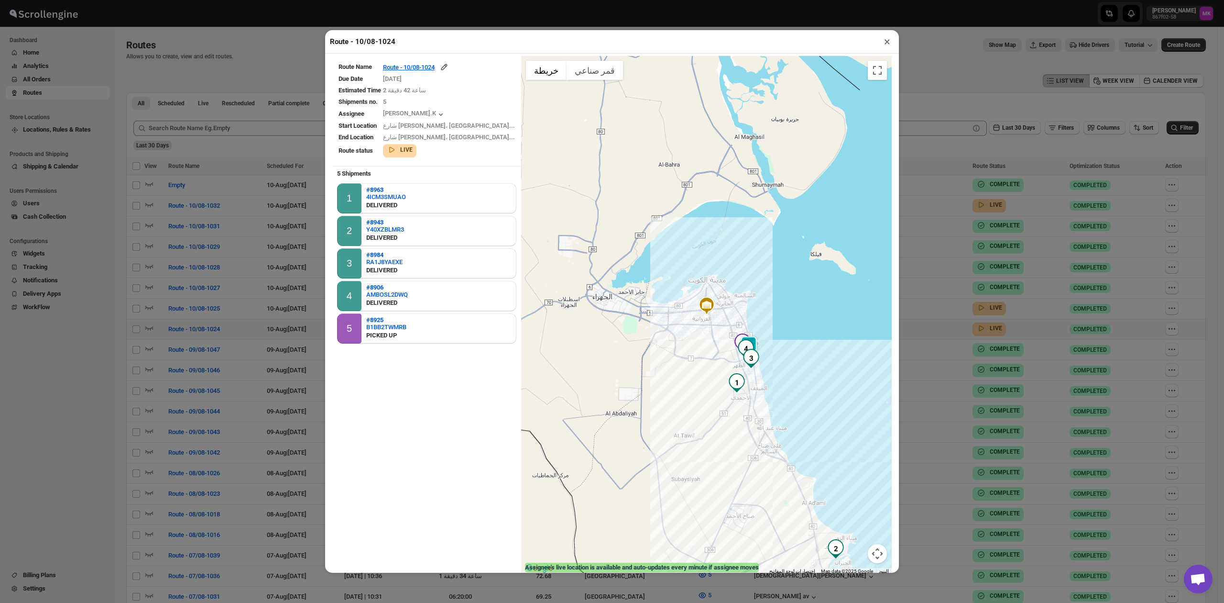
drag, startPoint x: 882, startPoint y: 42, endPoint x: 884, endPoint y: 48, distance: 6.5
click at [882, 42] on button "×" at bounding box center [887, 41] width 14 height 13
